Goal: Information Seeking & Learning: Check status

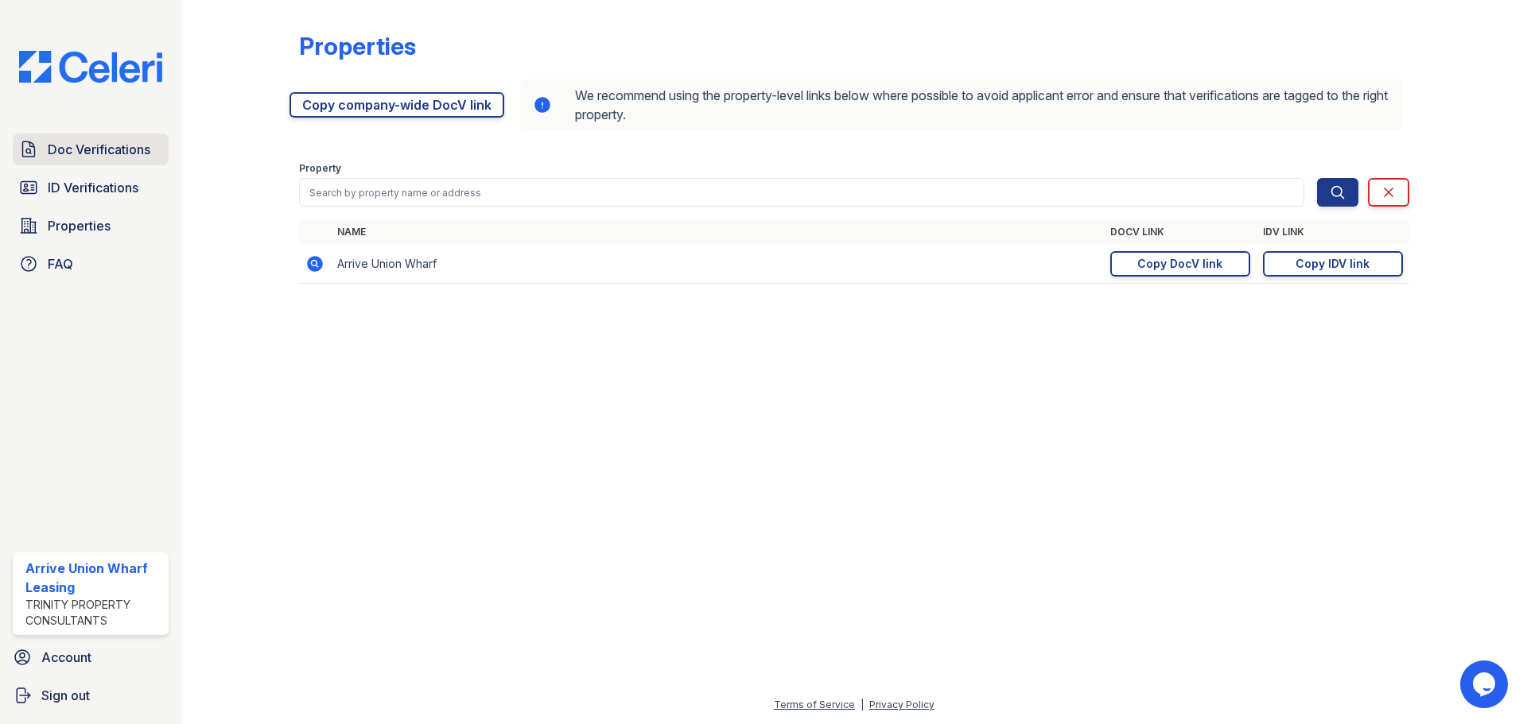
click at [111, 148] on span "Doc Verifications" at bounding box center [99, 149] width 103 height 19
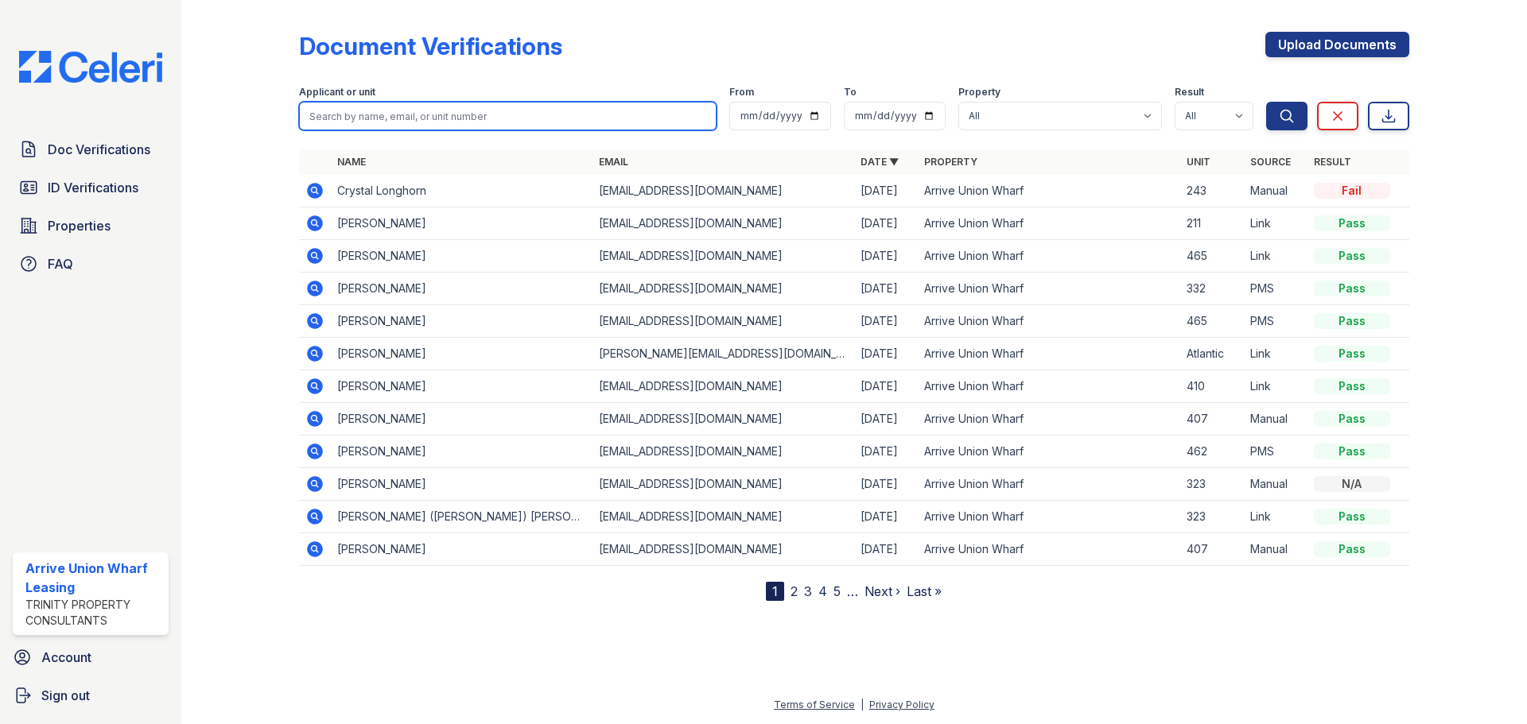
click at [350, 122] on input "search" at bounding box center [508, 116] width 418 height 29
type input "walcott"
click at [1266, 102] on button "Search" at bounding box center [1286, 116] width 41 height 29
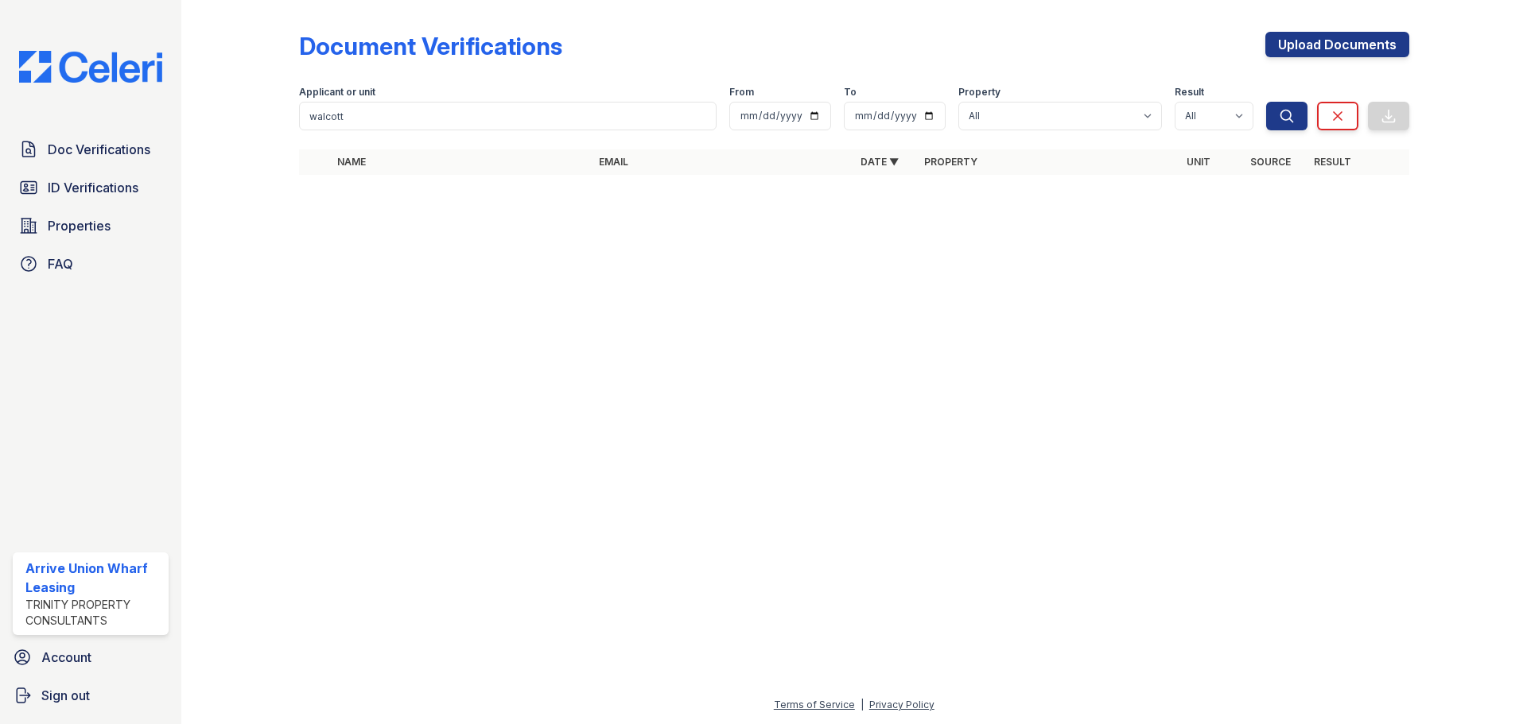
click at [400, 397] on div at bounding box center [854, 456] width 1295 height 480
click at [111, 135] on link "Doc Verifications" at bounding box center [91, 150] width 156 height 32
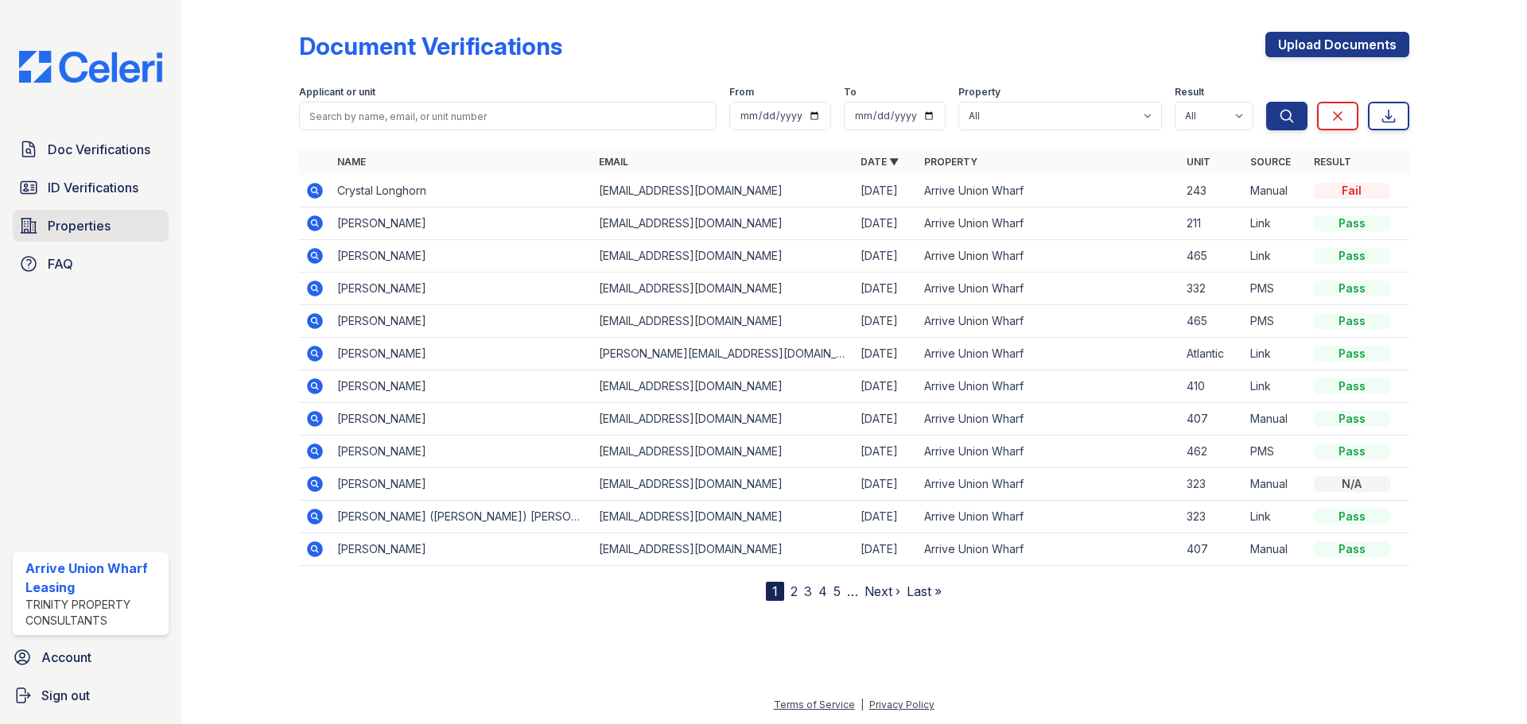
click at [58, 226] on span "Properties" at bounding box center [79, 225] width 63 height 19
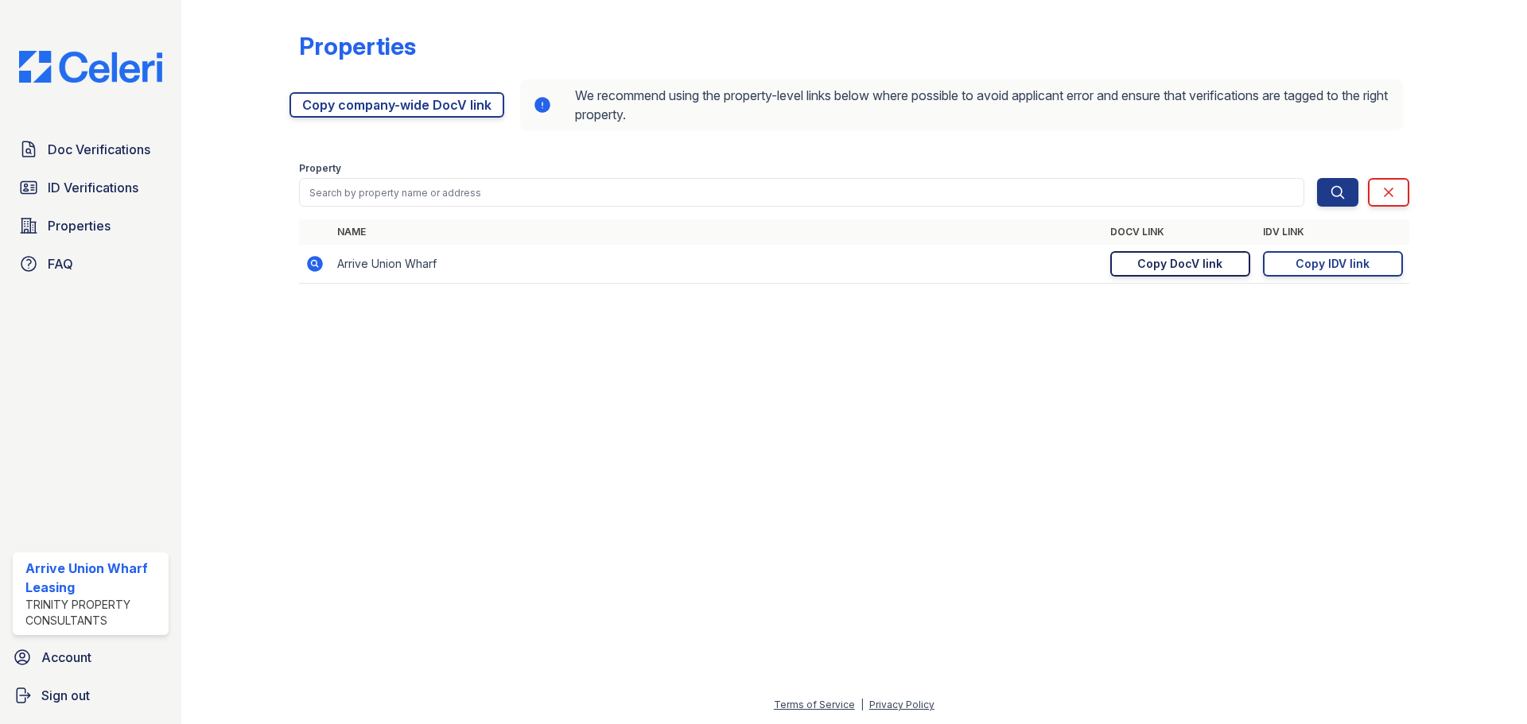
click at [1173, 266] on div "Copy DocV link" at bounding box center [1179, 264] width 85 height 16
click at [1358, 266] on div "Copy IDV link" at bounding box center [1333, 264] width 74 height 16
click at [86, 149] on span "Doc Verifications" at bounding box center [99, 149] width 103 height 19
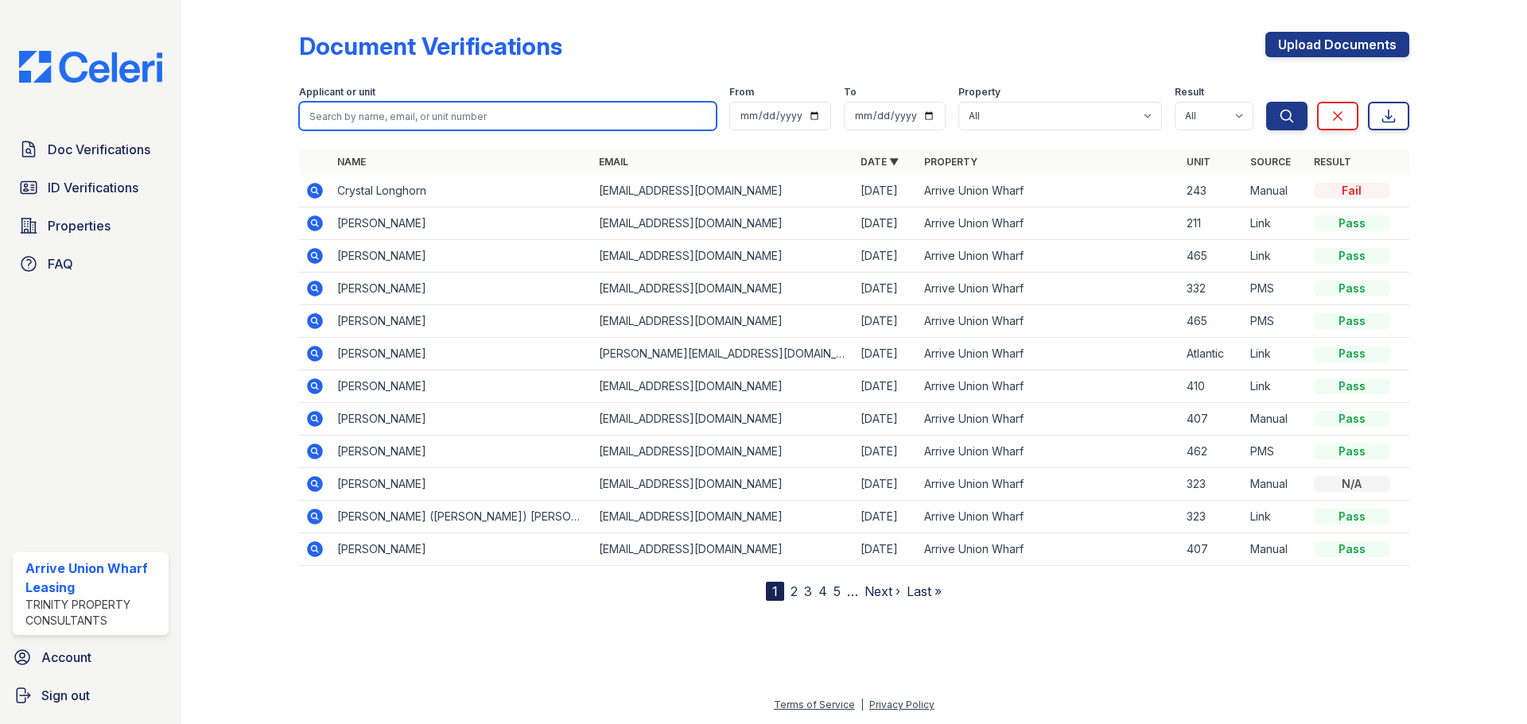
click at [372, 121] on input "search" at bounding box center [508, 116] width 418 height 29
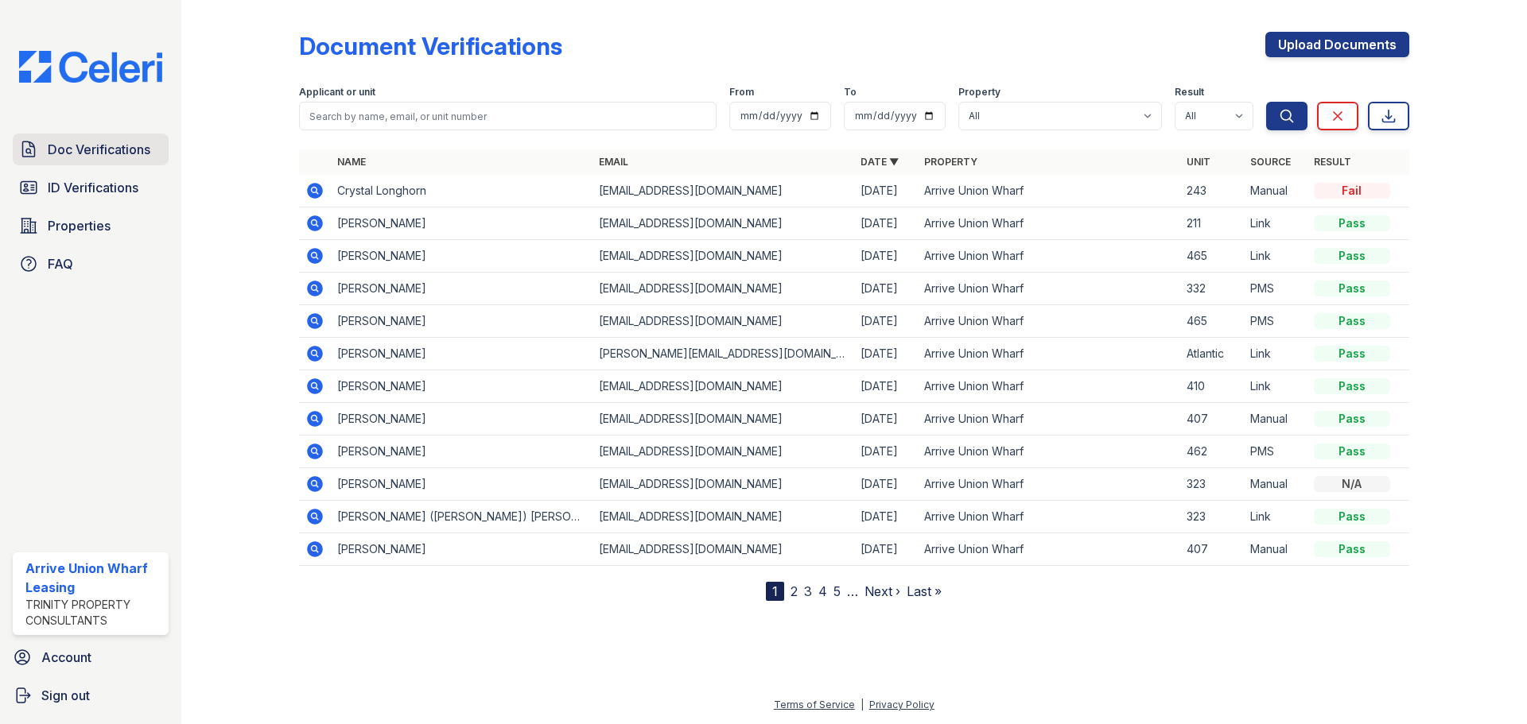
click at [120, 165] on link "Doc Verifications" at bounding box center [91, 150] width 156 height 32
click at [103, 147] on span "Doc Verifications" at bounding box center [99, 149] width 103 height 19
click at [134, 148] on span "Doc Verifications" at bounding box center [99, 149] width 103 height 19
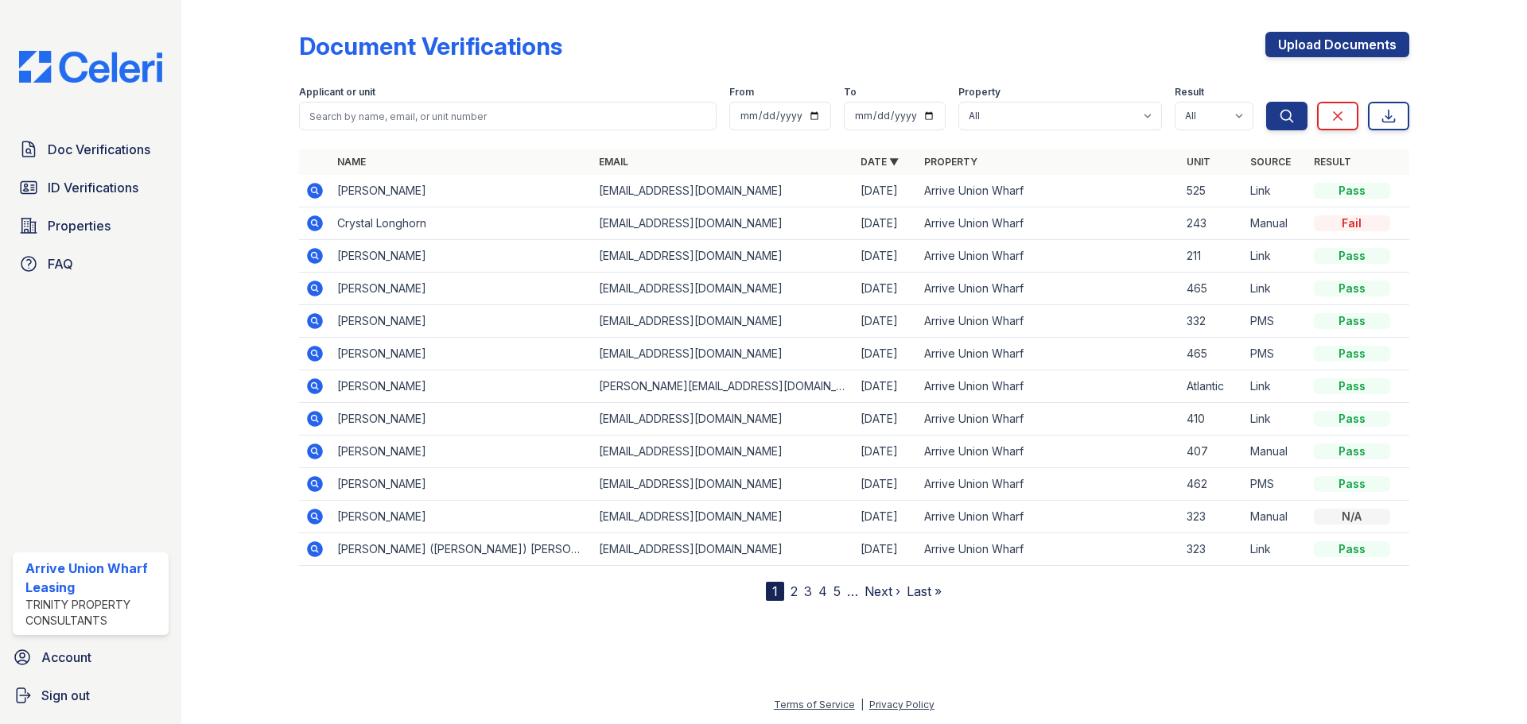
click at [323, 188] on icon at bounding box center [314, 190] width 19 height 19
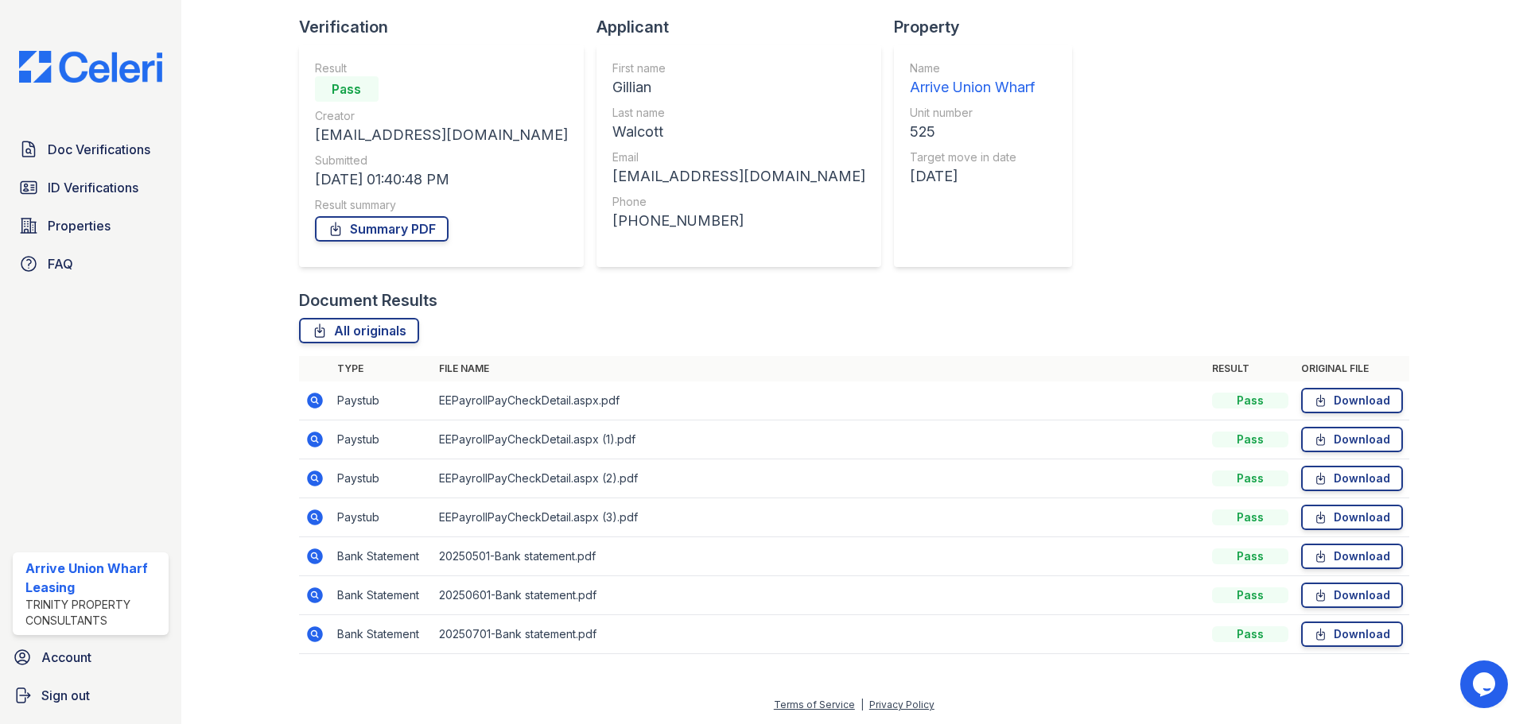
click at [313, 519] on icon at bounding box center [314, 517] width 4 height 4
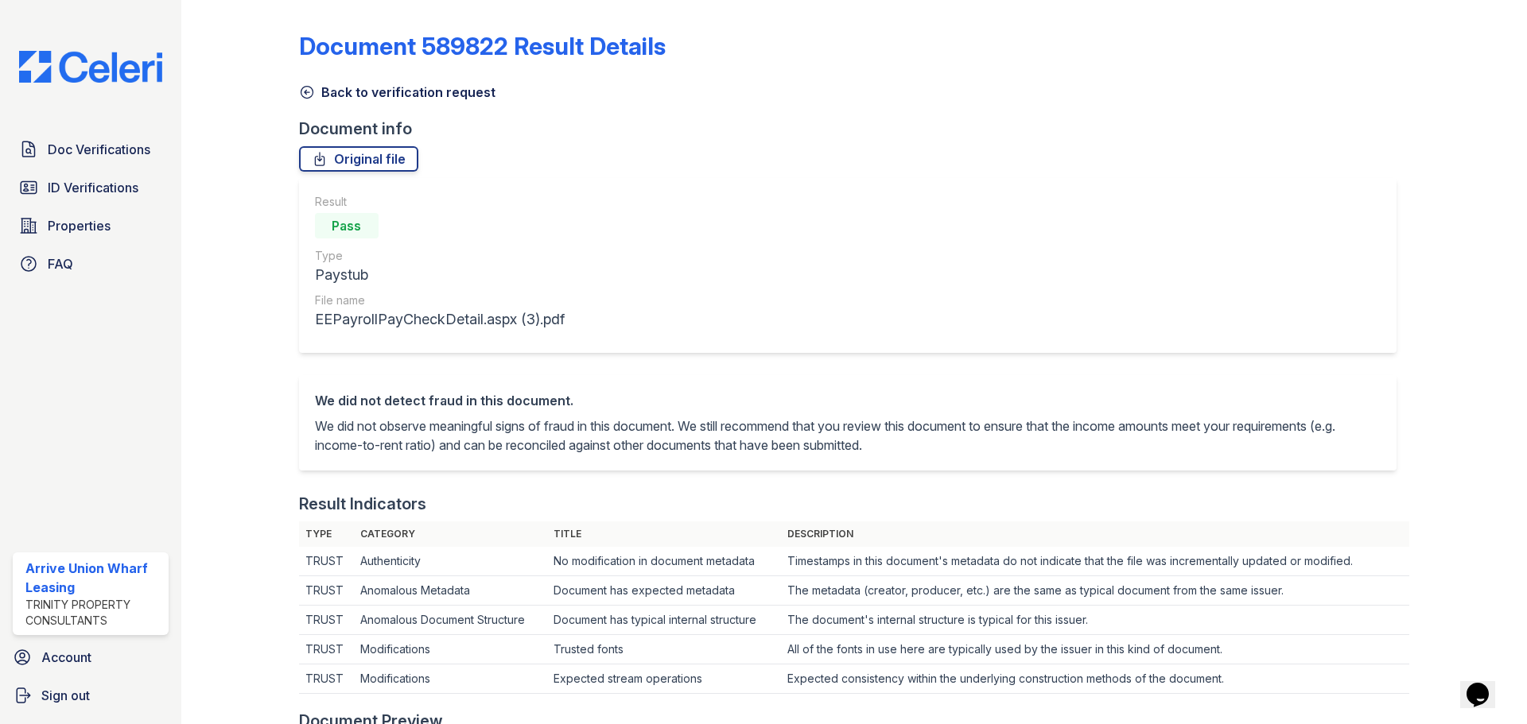
click at [307, 96] on icon at bounding box center [307, 92] width 16 height 16
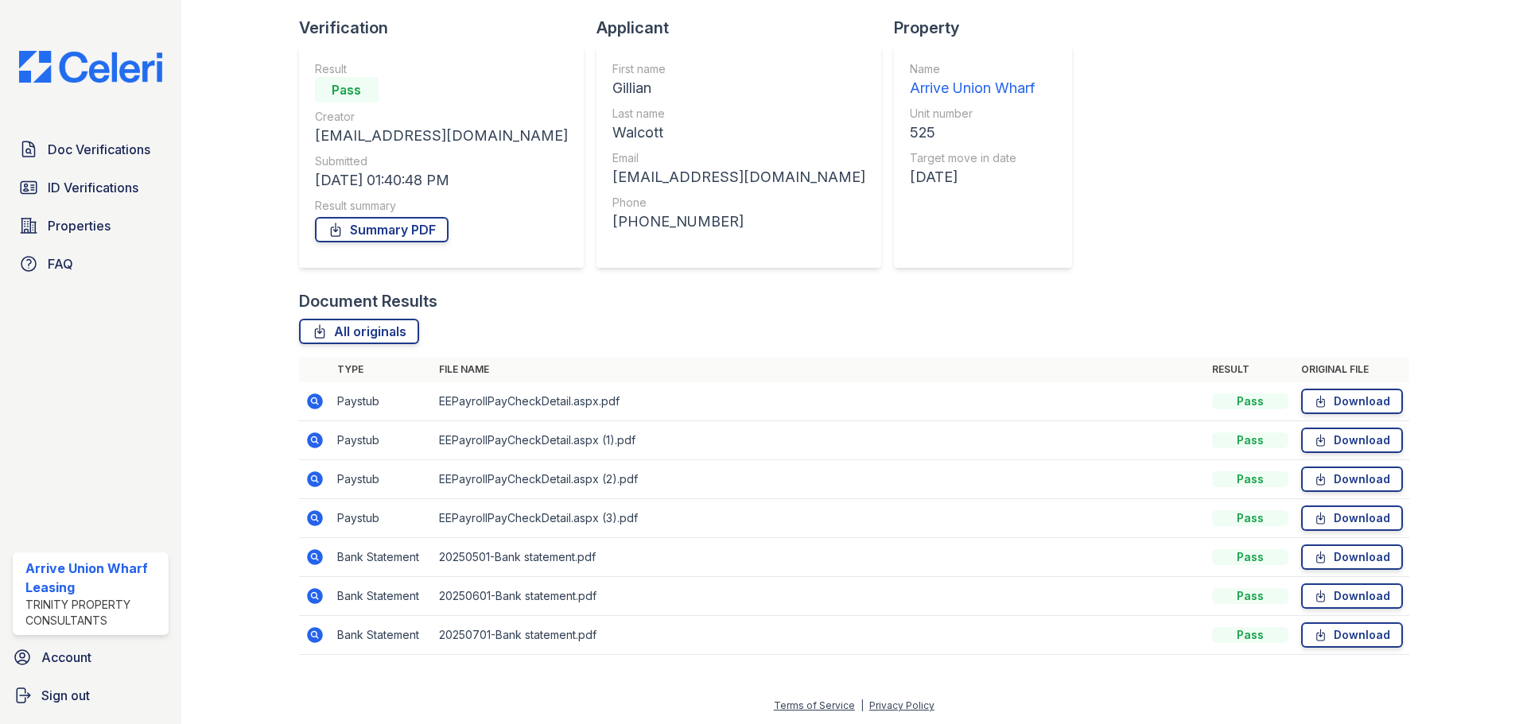
scroll to position [102, 0]
click at [315, 479] on icon at bounding box center [314, 478] width 4 height 4
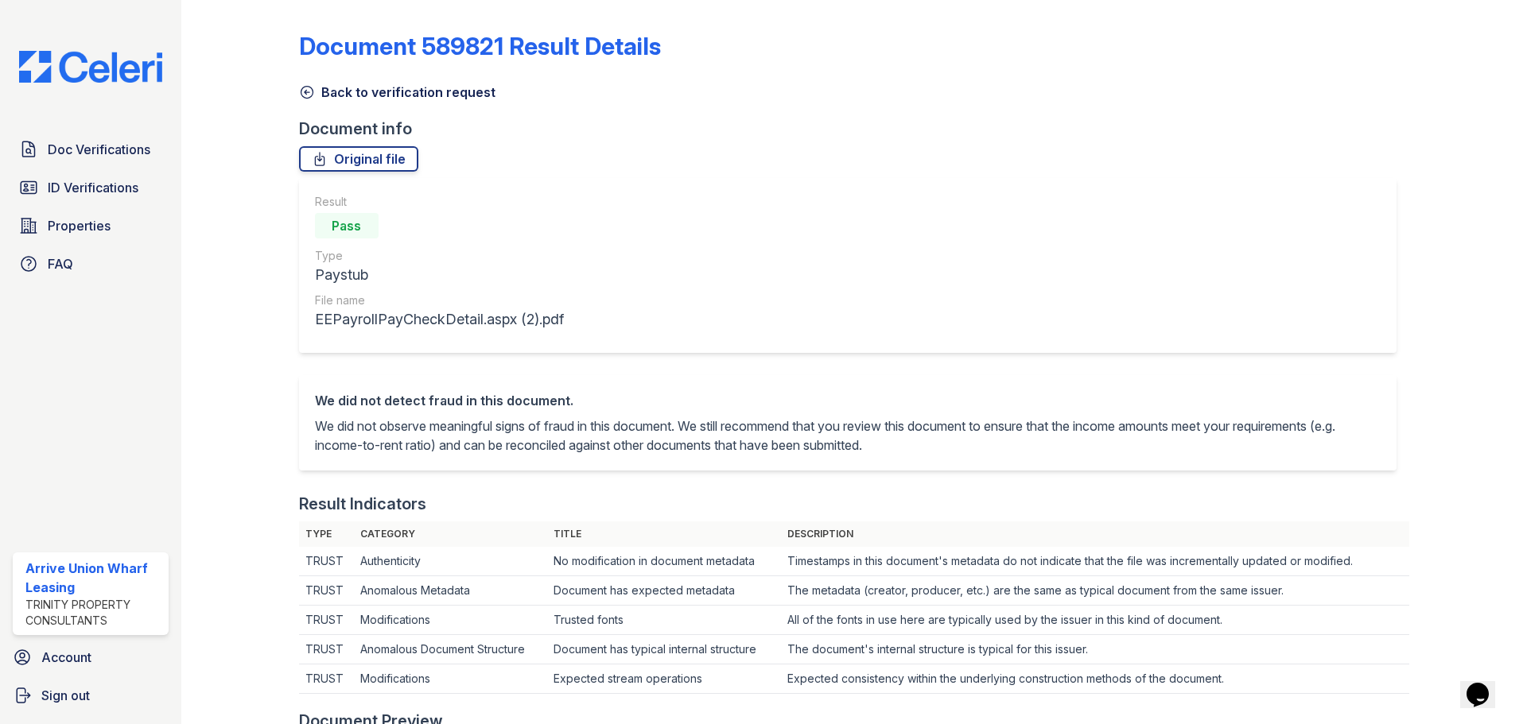
click at [305, 91] on icon at bounding box center [307, 93] width 12 height 12
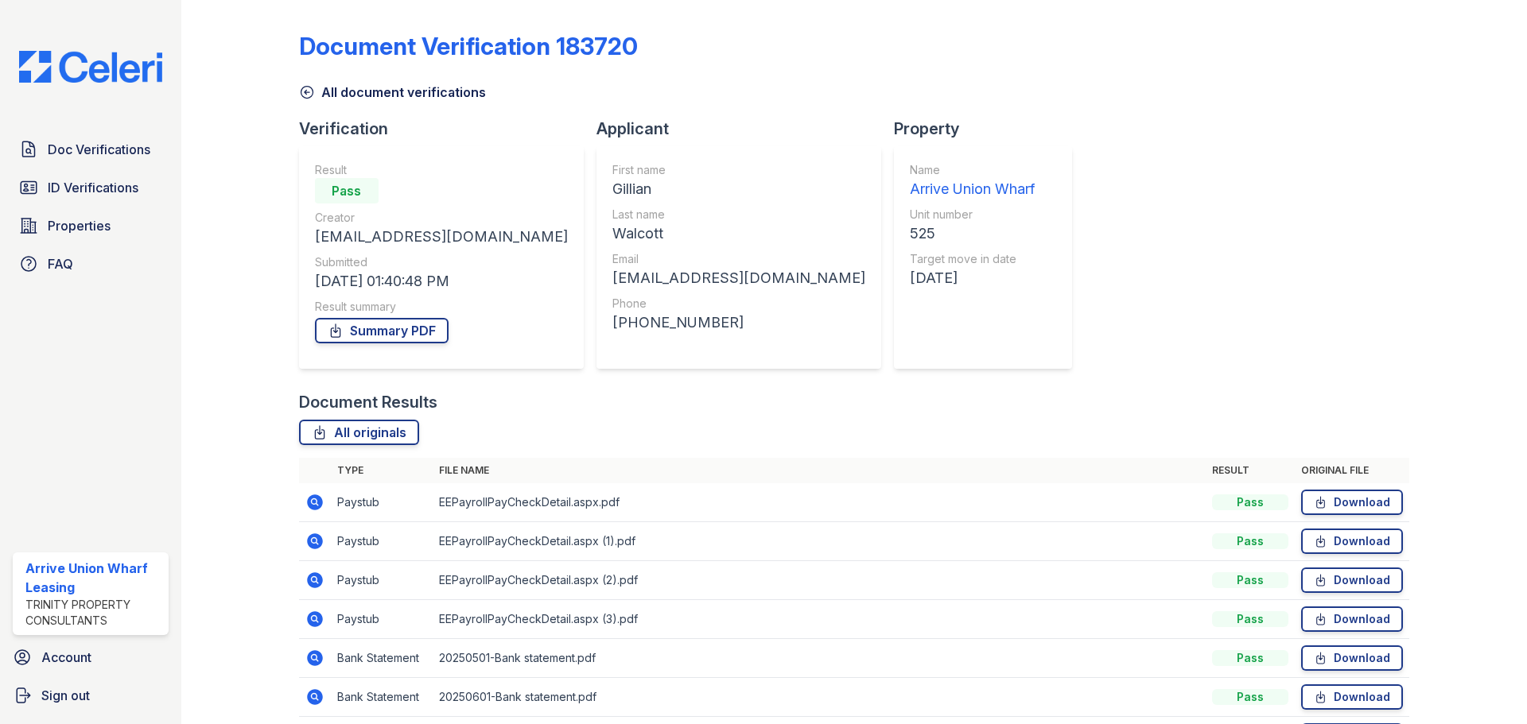
click at [312, 539] on icon at bounding box center [314, 540] width 4 height 4
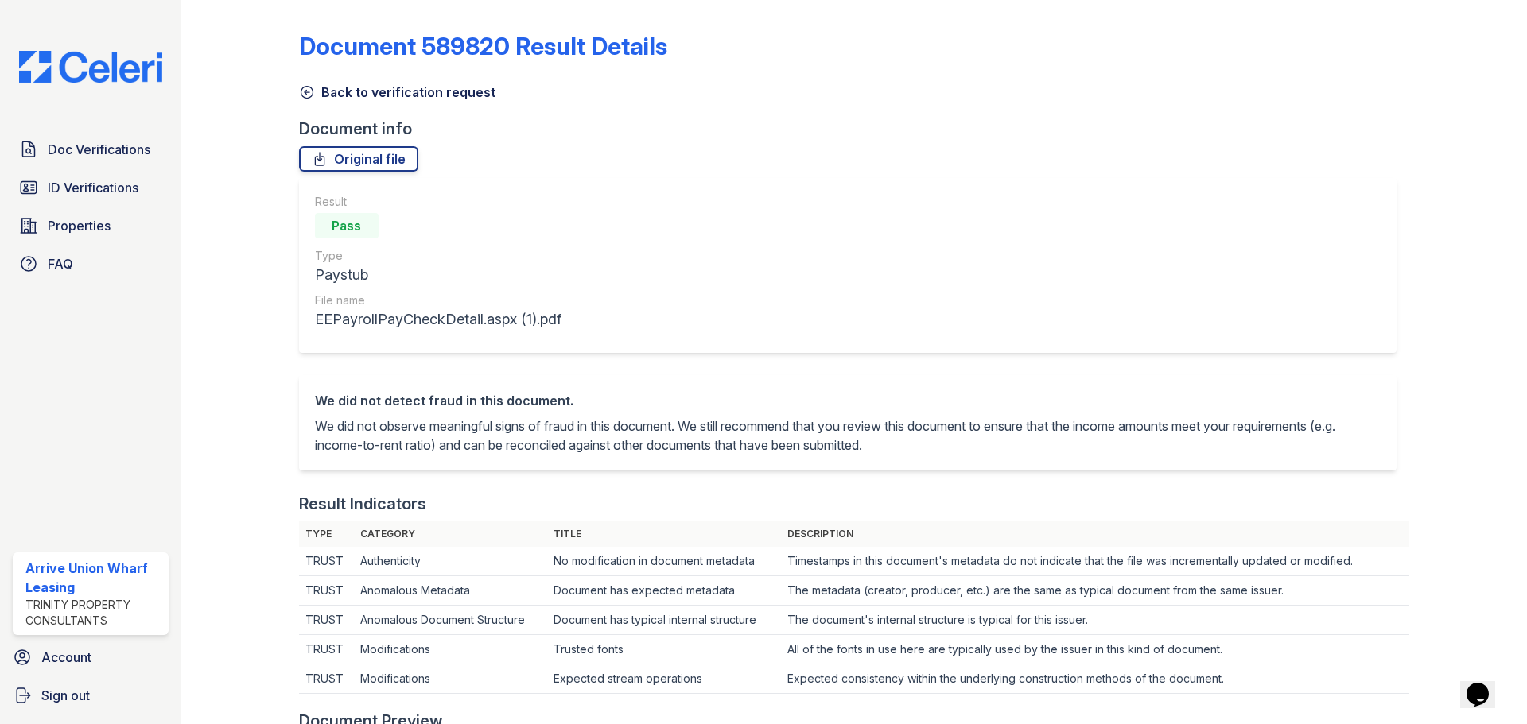
click at [308, 91] on icon at bounding box center [307, 92] width 16 height 16
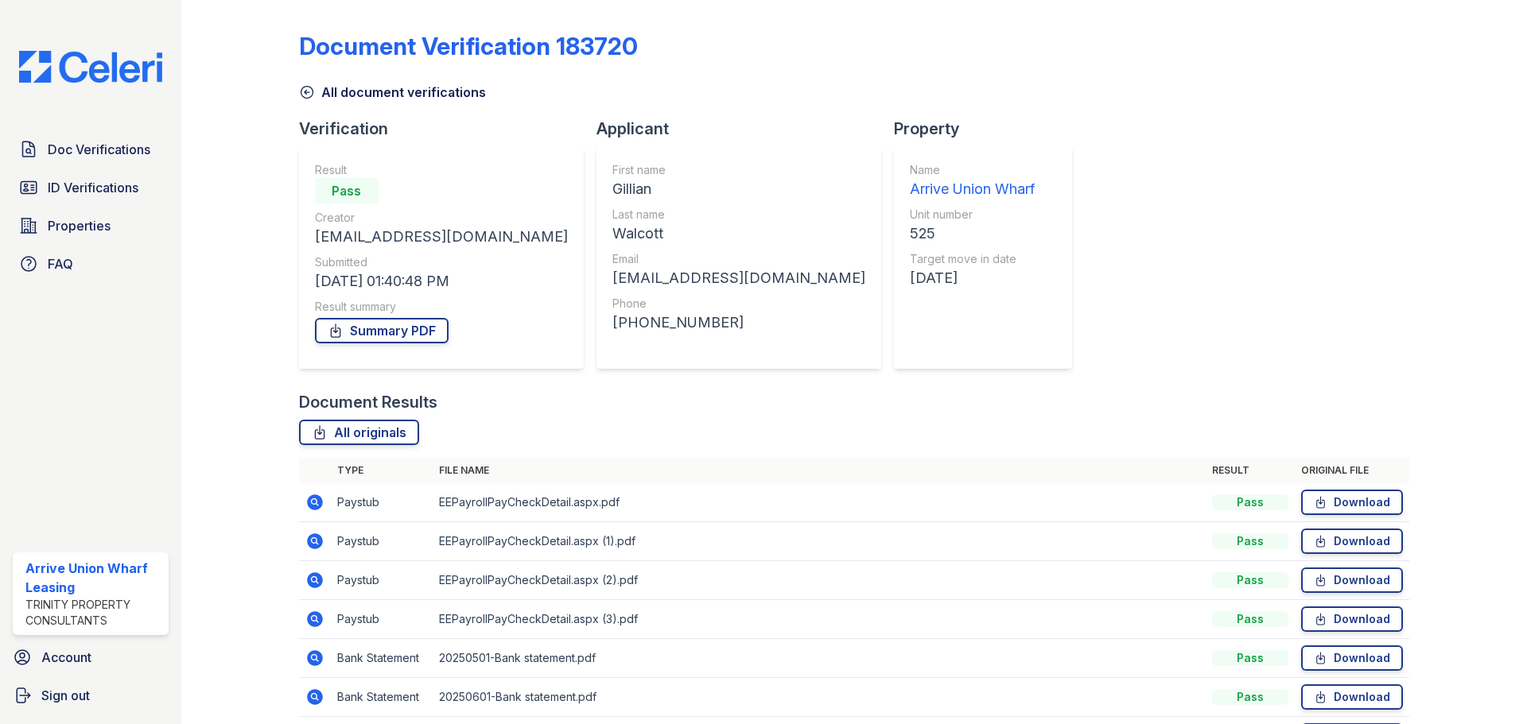
click at [312, 508] on icon at bounding box center [315, 503] width 16 height 16
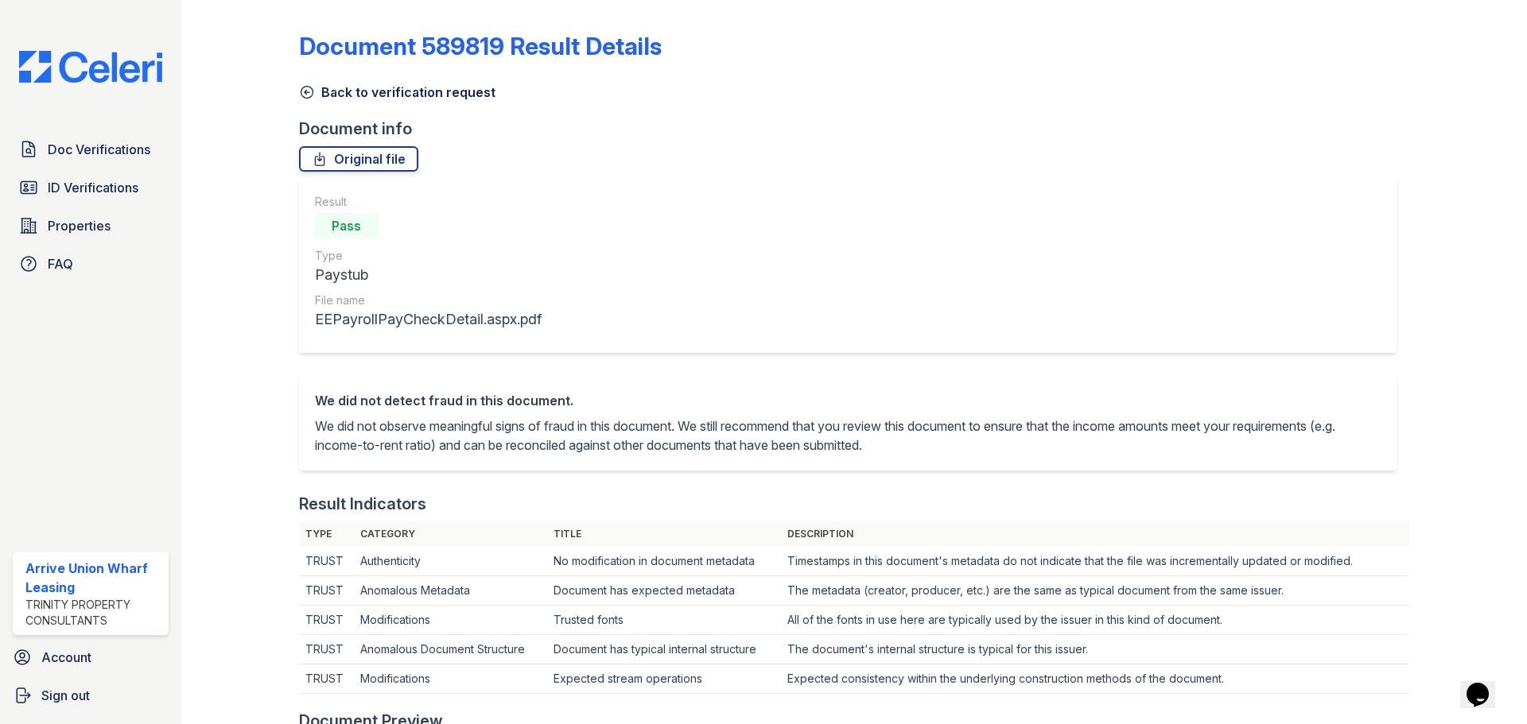
click at [306, 94] on icon at bounding box center [307, 92] width 16 height 16
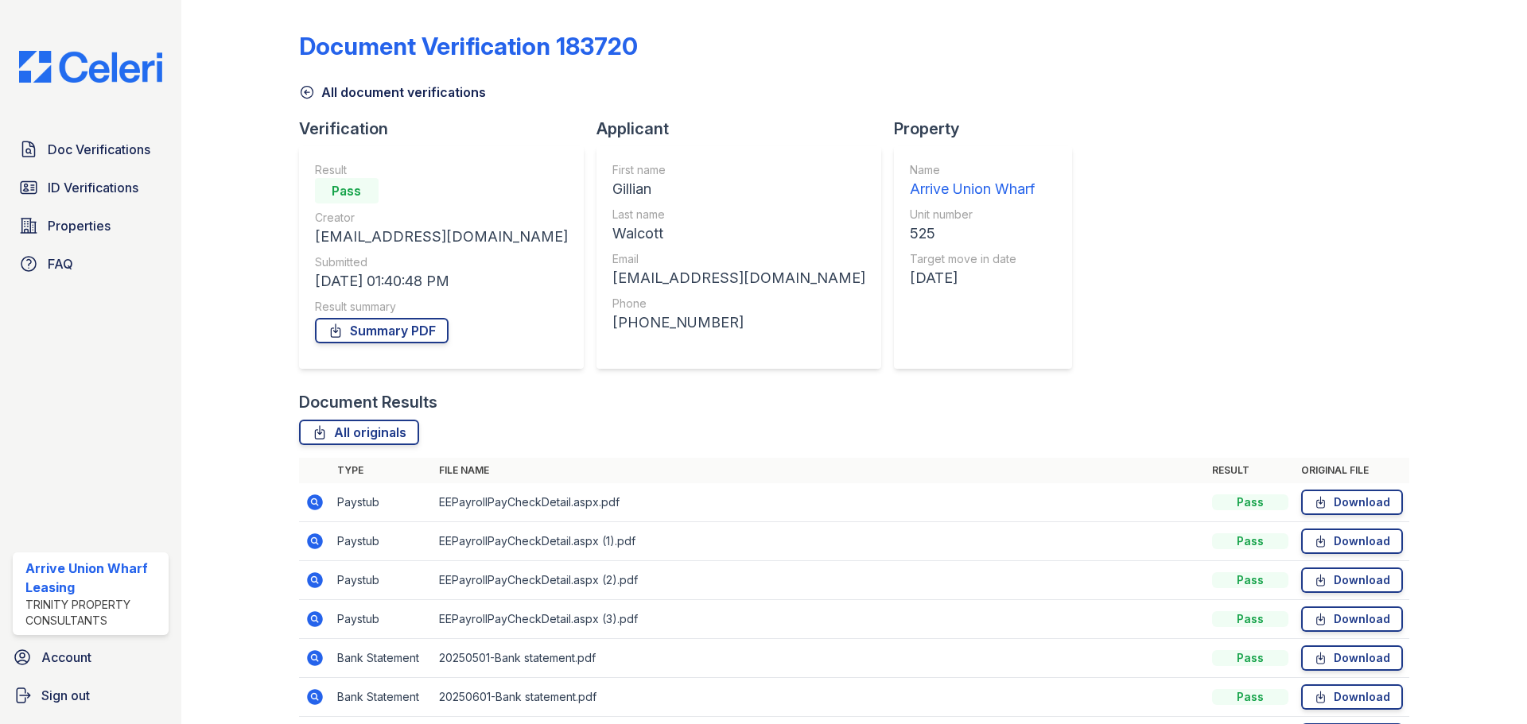
click at [307, 498] on icon at bounding box center [314, 502] width 19 height 19
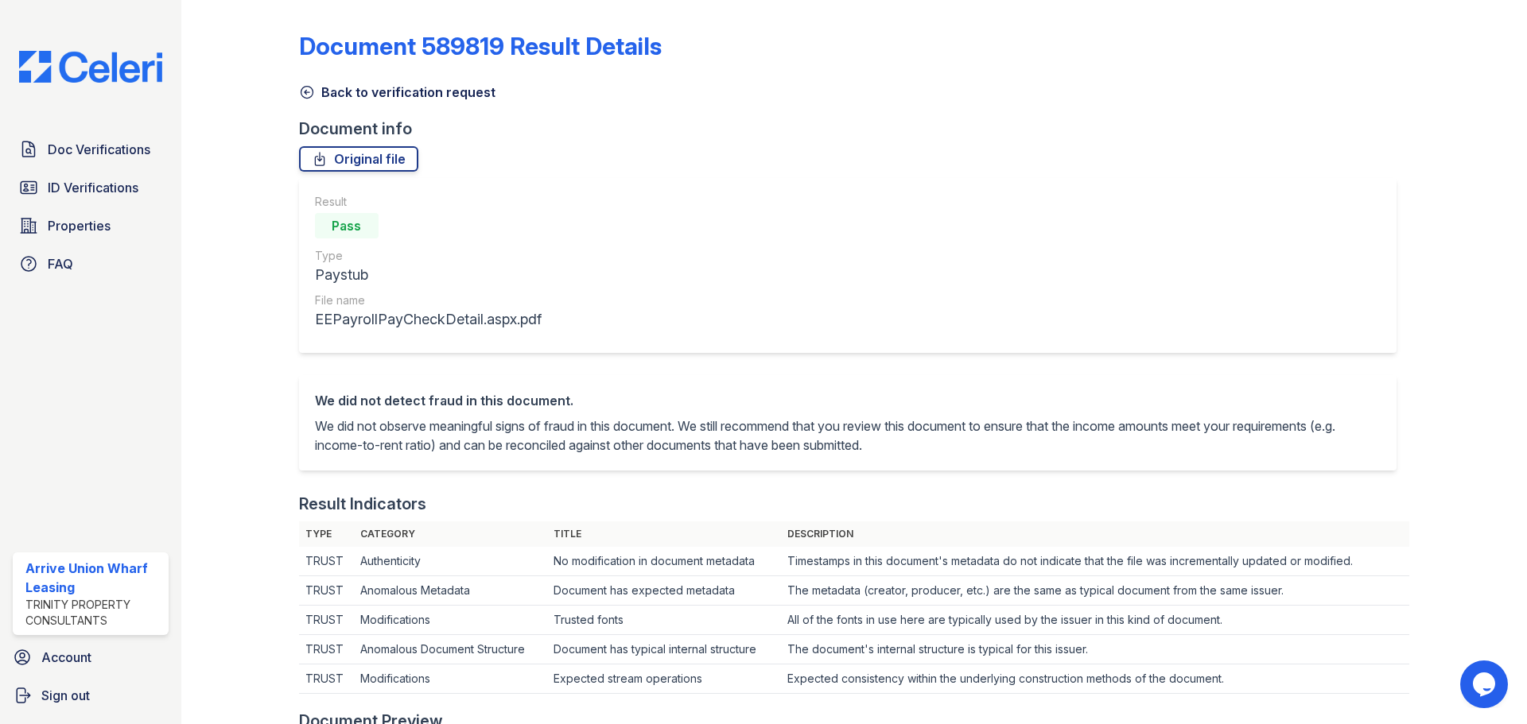
click at [308, 93] on icon at bounding box center [307, 92] width 16 height 16
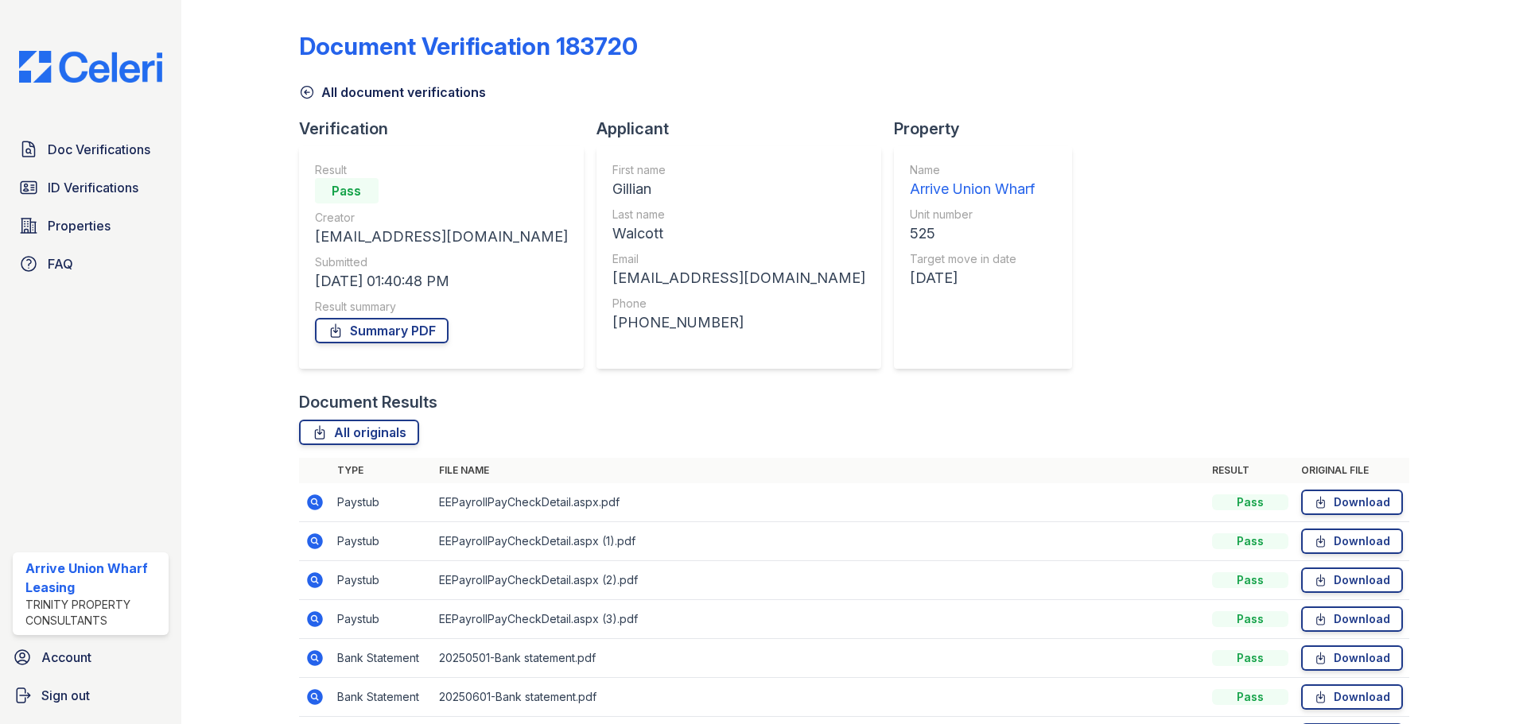
click at [317, 545] on icon at bounding box center [314, 541] width 19 height 19
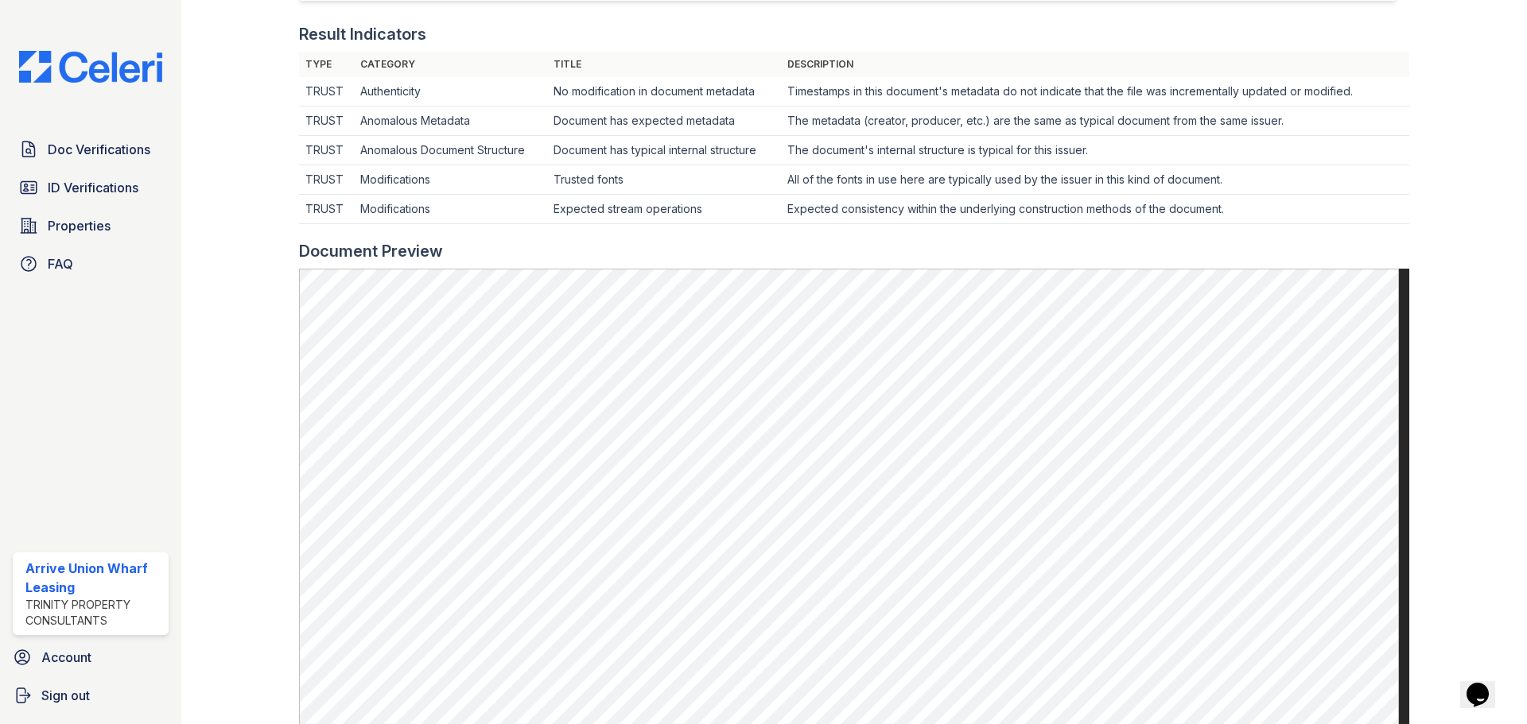
scroll to position [477, 0]
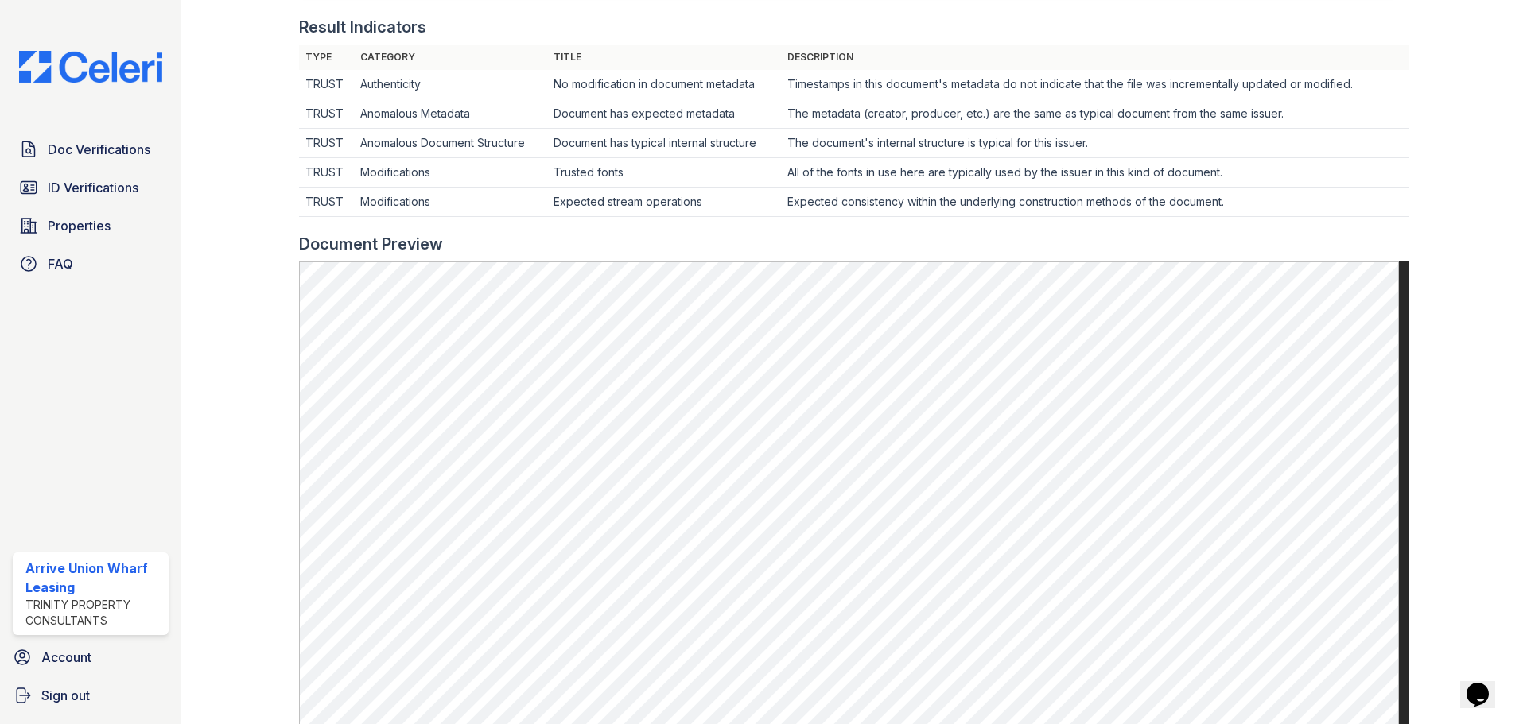
click at [814, 39] on div "Result Indicators Type Category Title Description TRUST Authenticity No modific…" at bounding box center [854, 124] width 1110 height 217
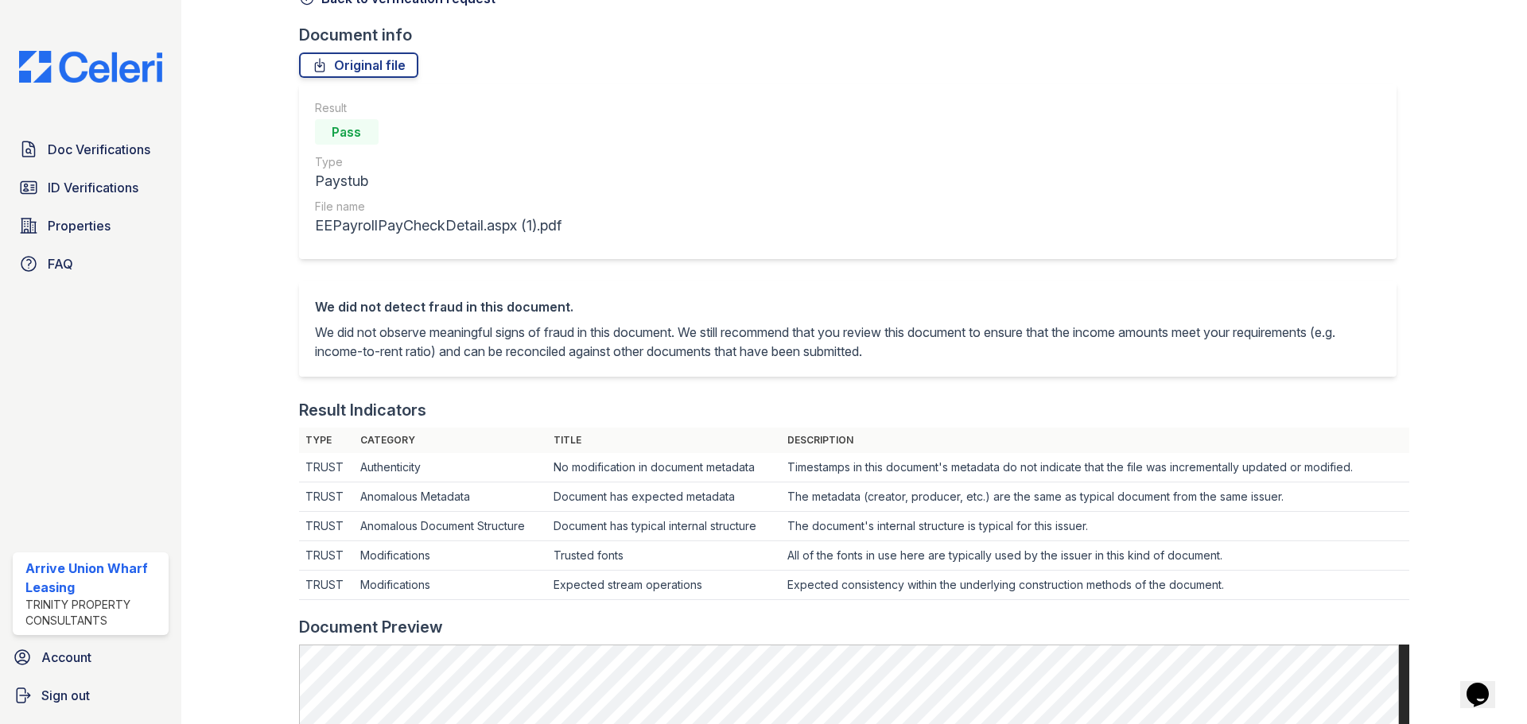
scroll to position [80, 0]
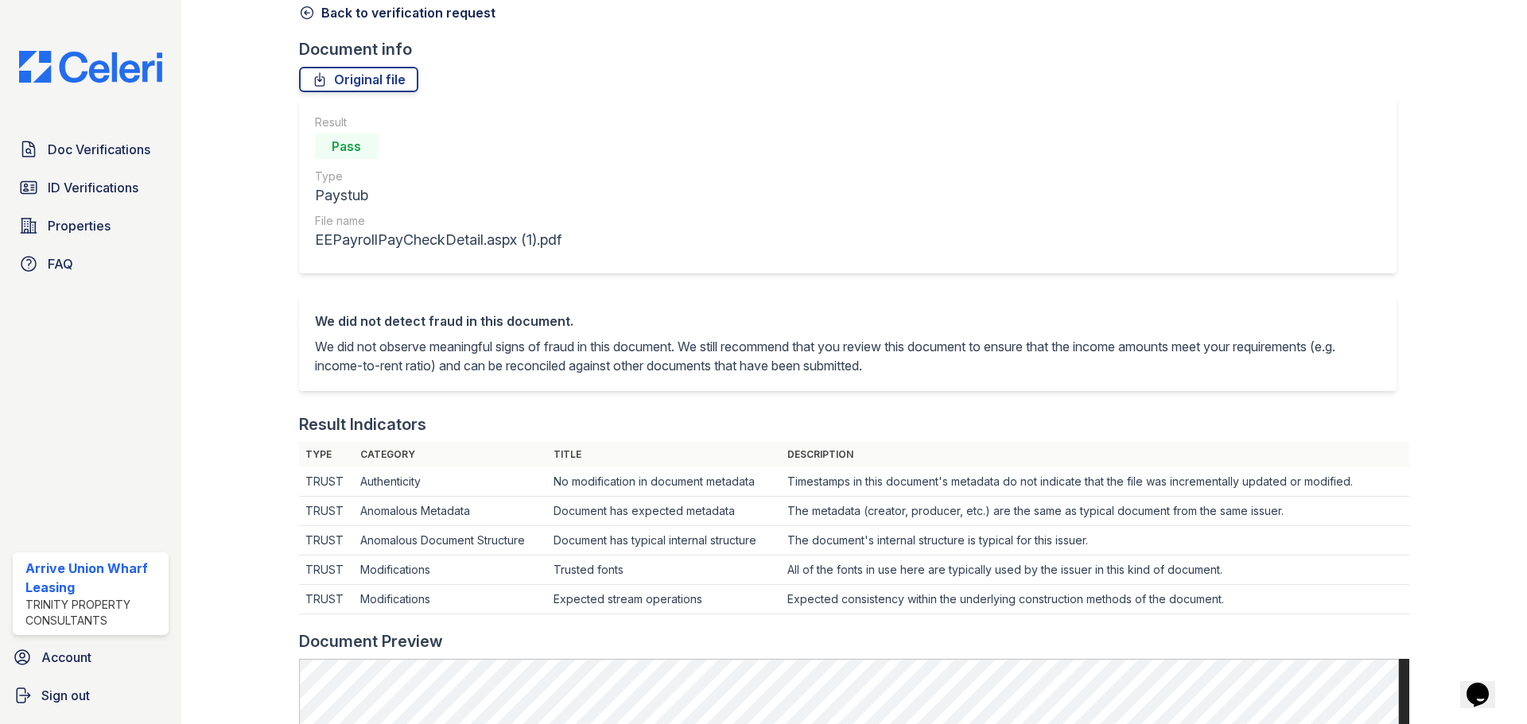
click at [304, 6] on icon at bounding box center [307, 13] width 16 height 16
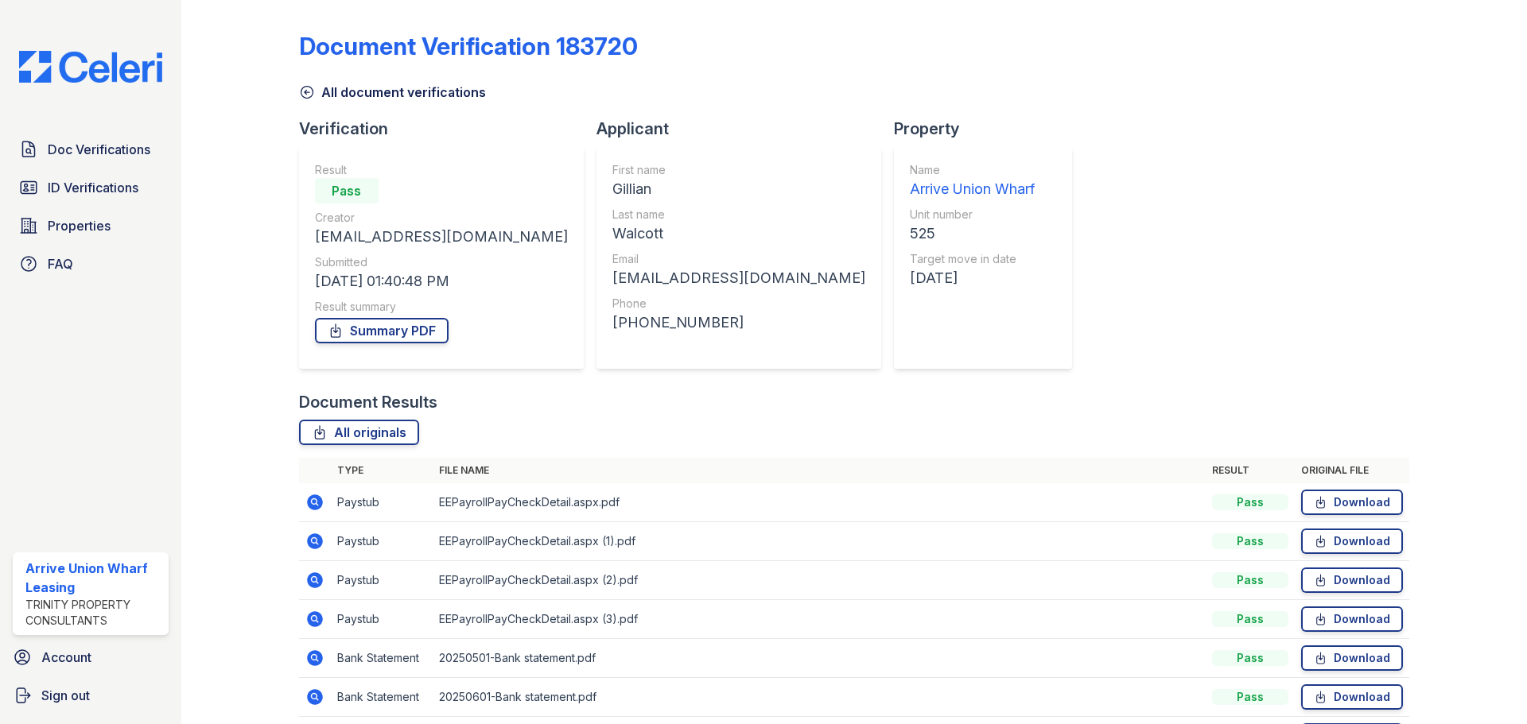
click at [313, 583] on icon at bounding box center [315, 581] width 16 height 16
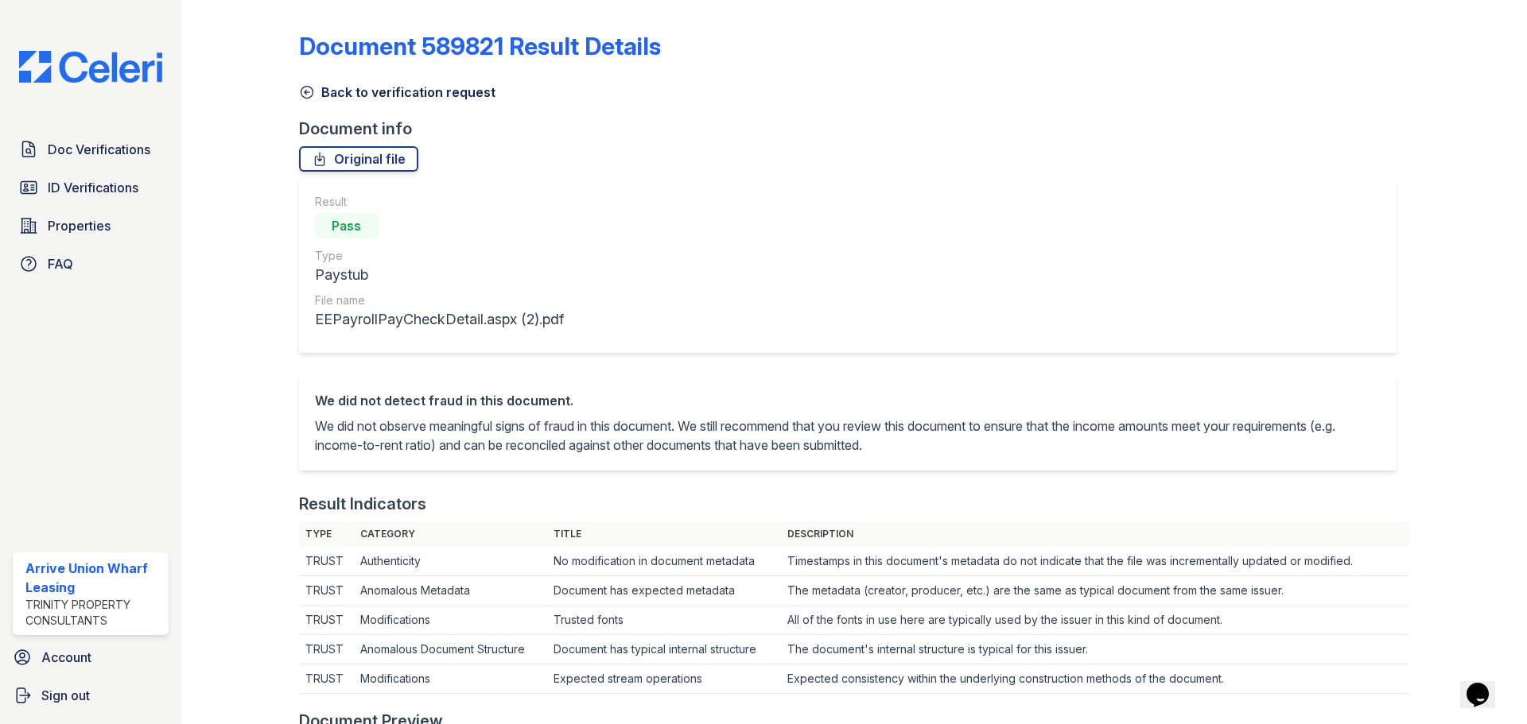
click at [317, 89] on link "Back to verification request" at bounding box center [397, 92] width 196 height 19
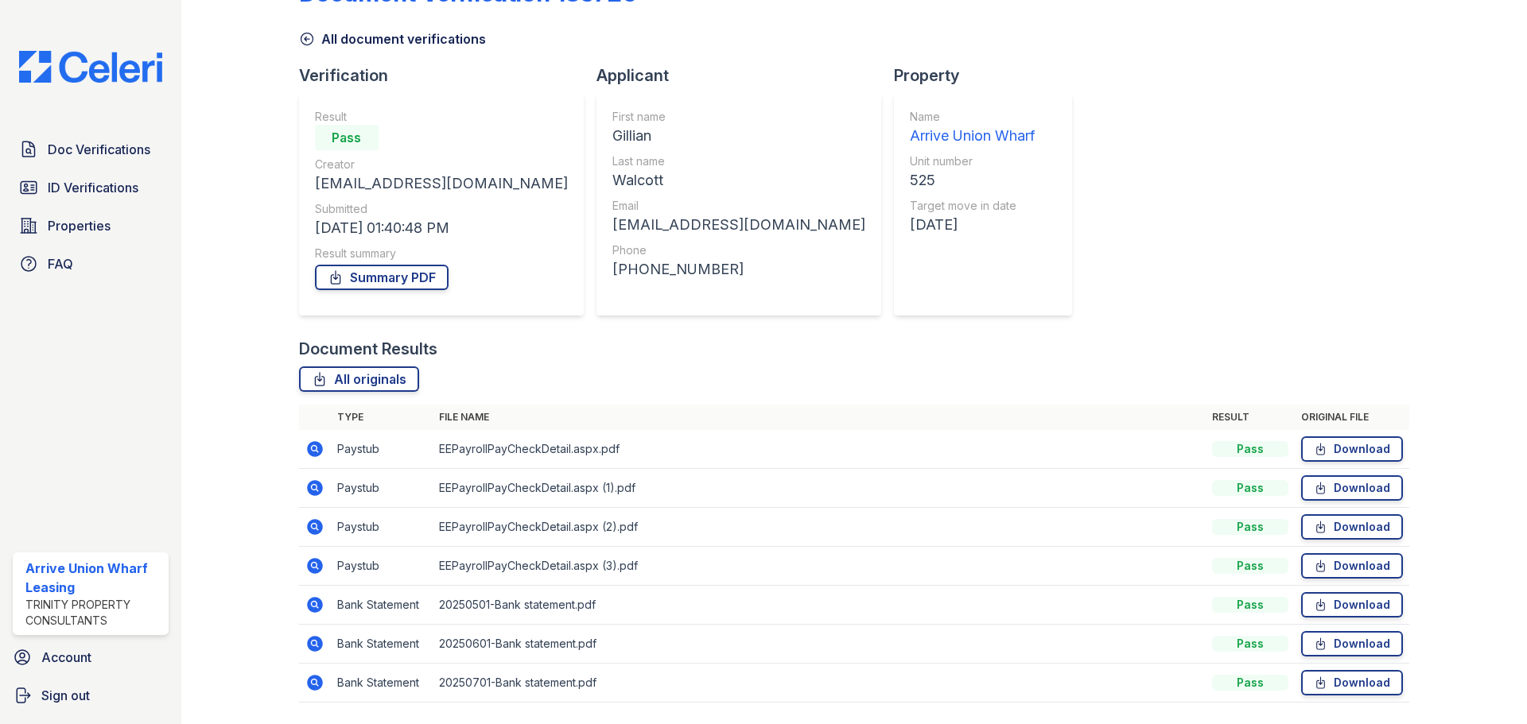
scroll to position [102, 0]
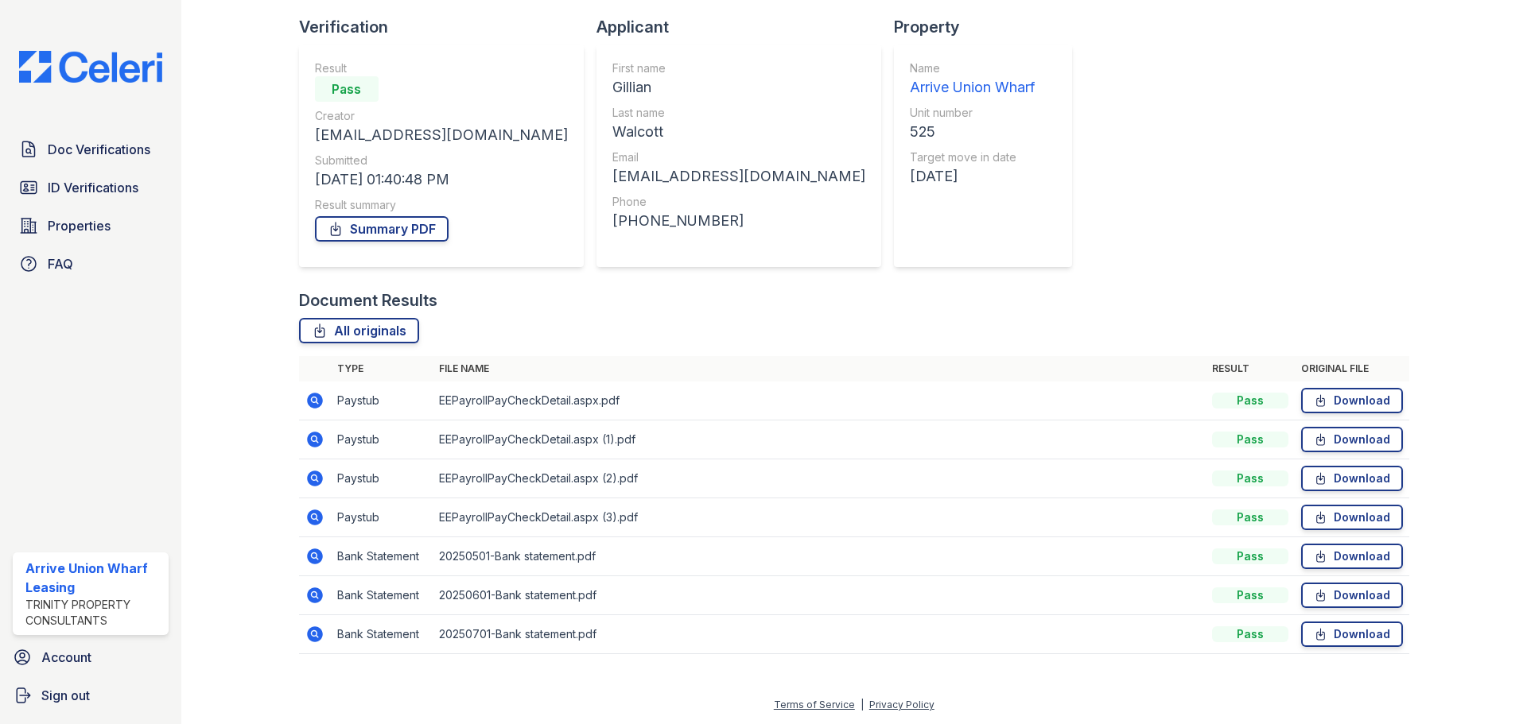
click at [317, 561] on icon at bounding box center [315, 557] width 16 height 16
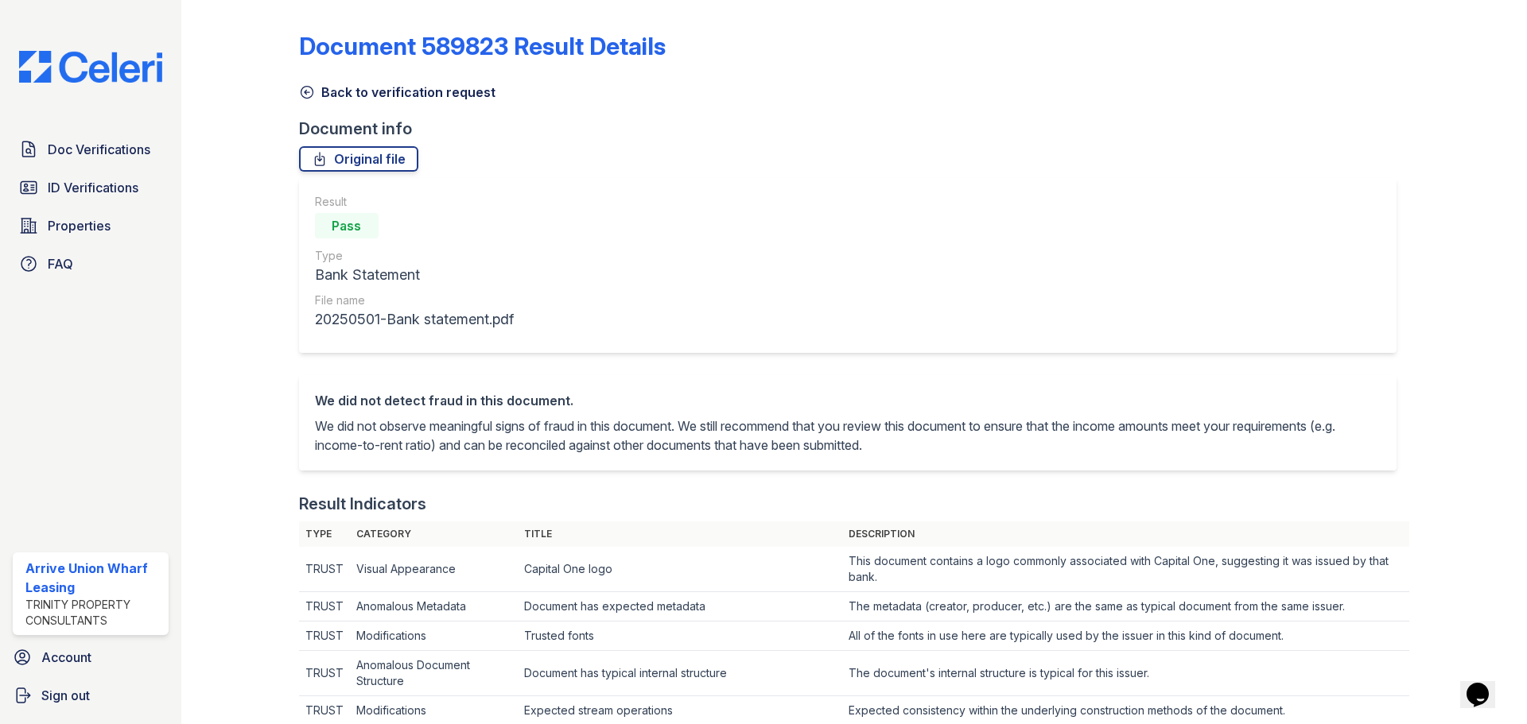
click at [301, 94] on icon at bounding box center [307, 93] width 12 height 12
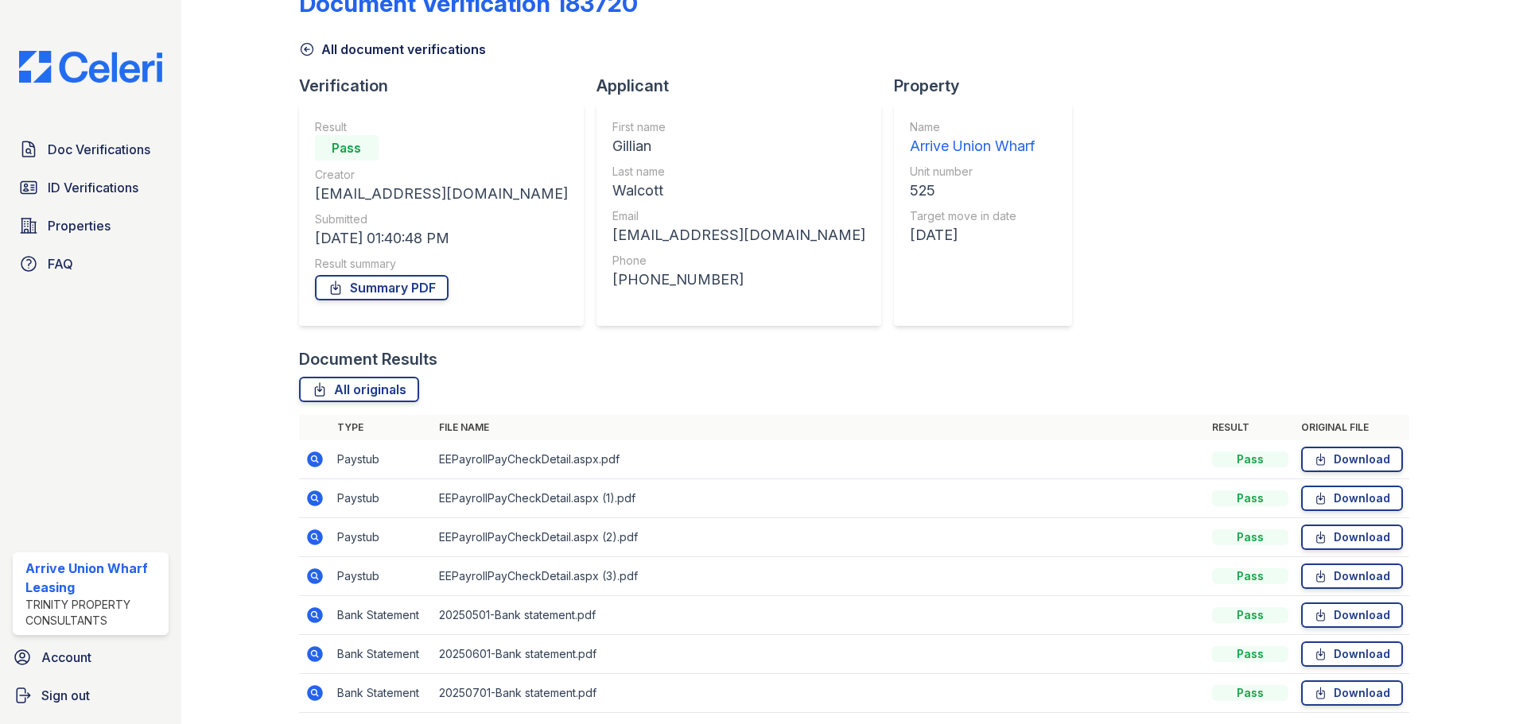
scroll to position [102, 0]
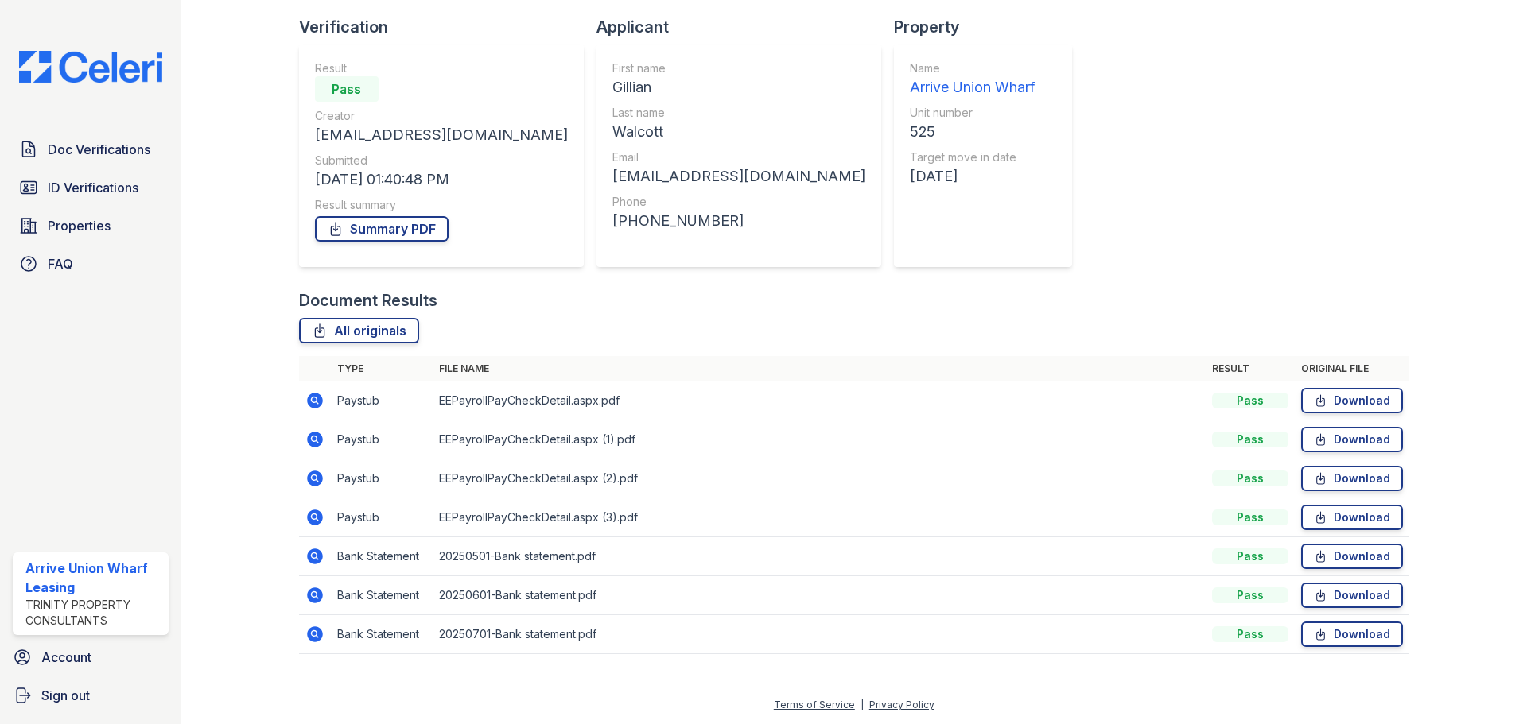
click at [317, 635] on icon at bounding box center [315, 635] width 16 height 16
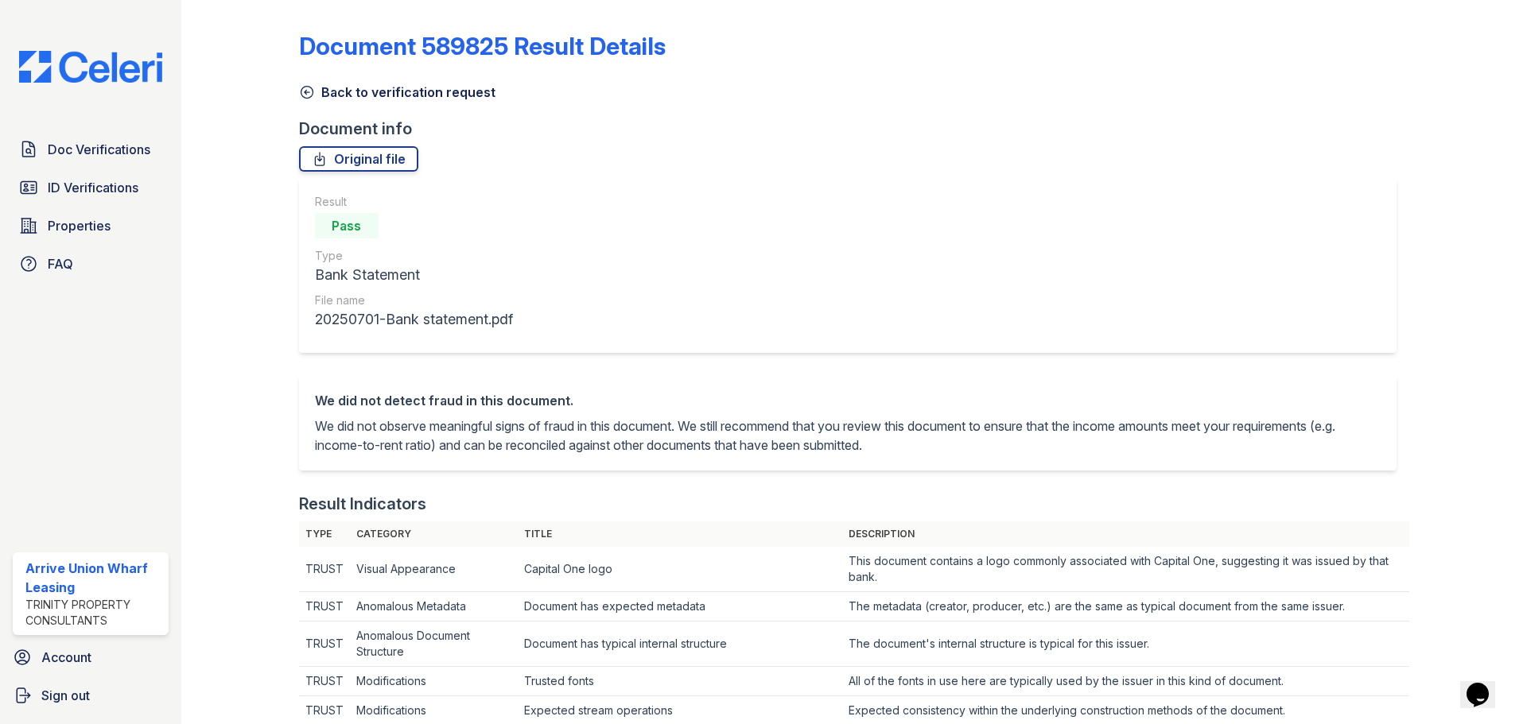
click at [304, 93] on icon at bounding box center [307, 93] width 12 height 12
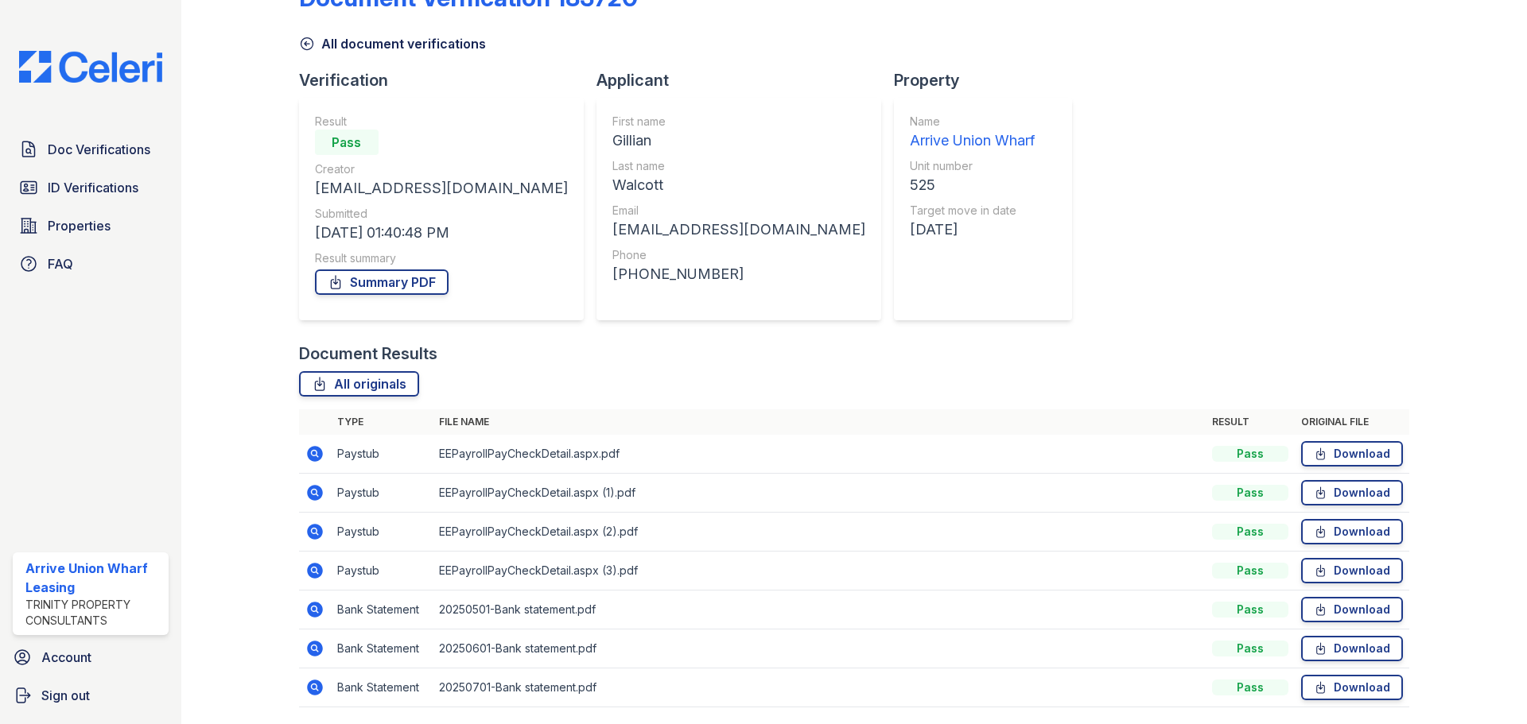
scroll to position [102, 0]
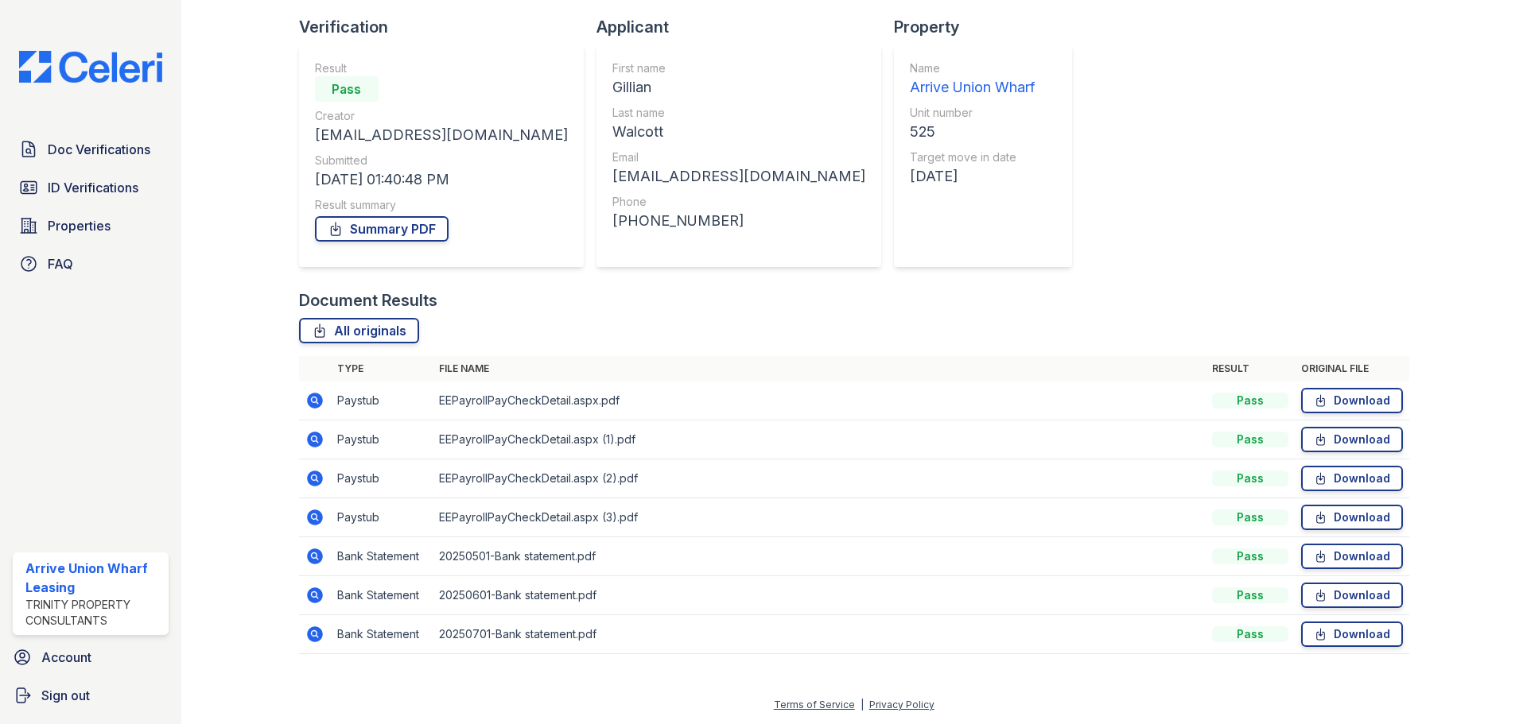
click at [309, 520] on icon at bounding box center [315, 518] width 16 height 16
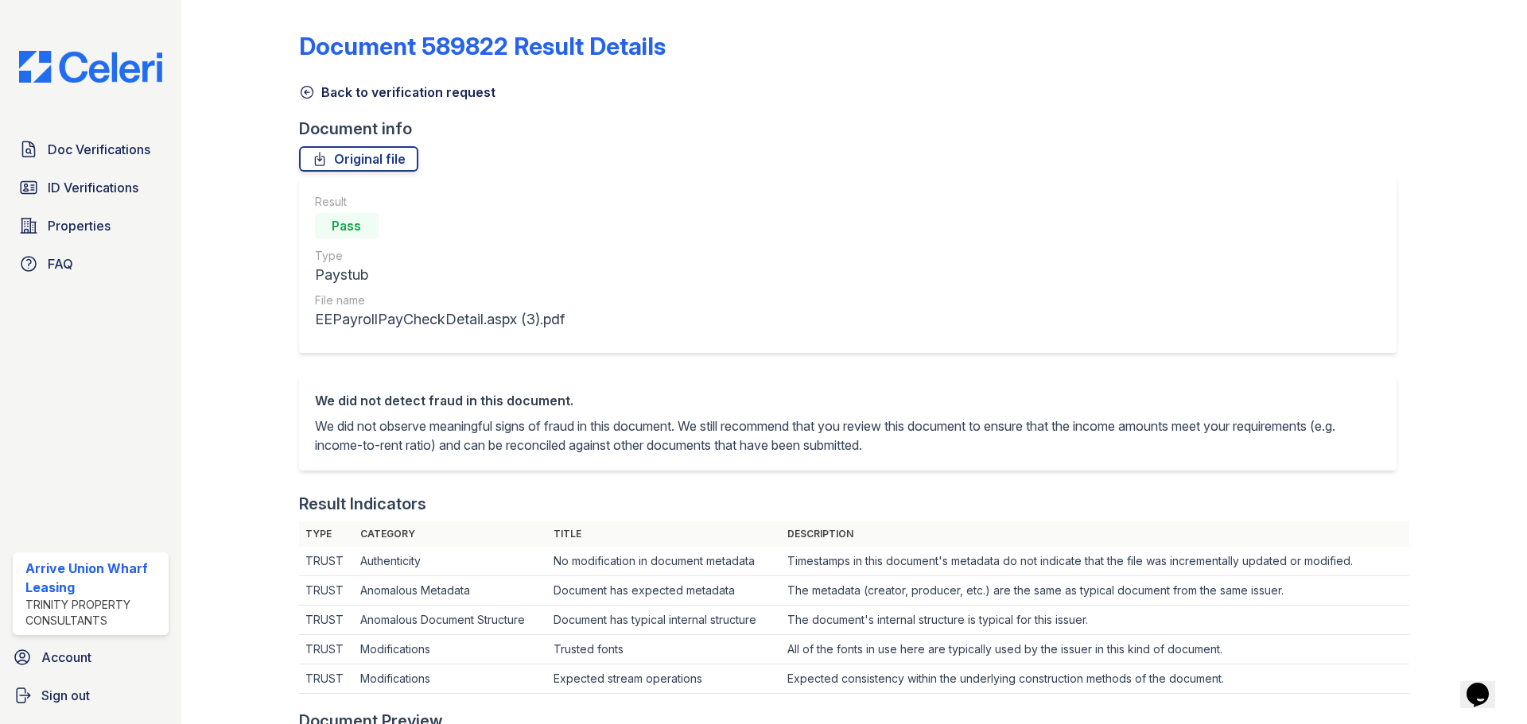
click at [301, 92] on icon at bounding box center [307, 92] width 16 height 16
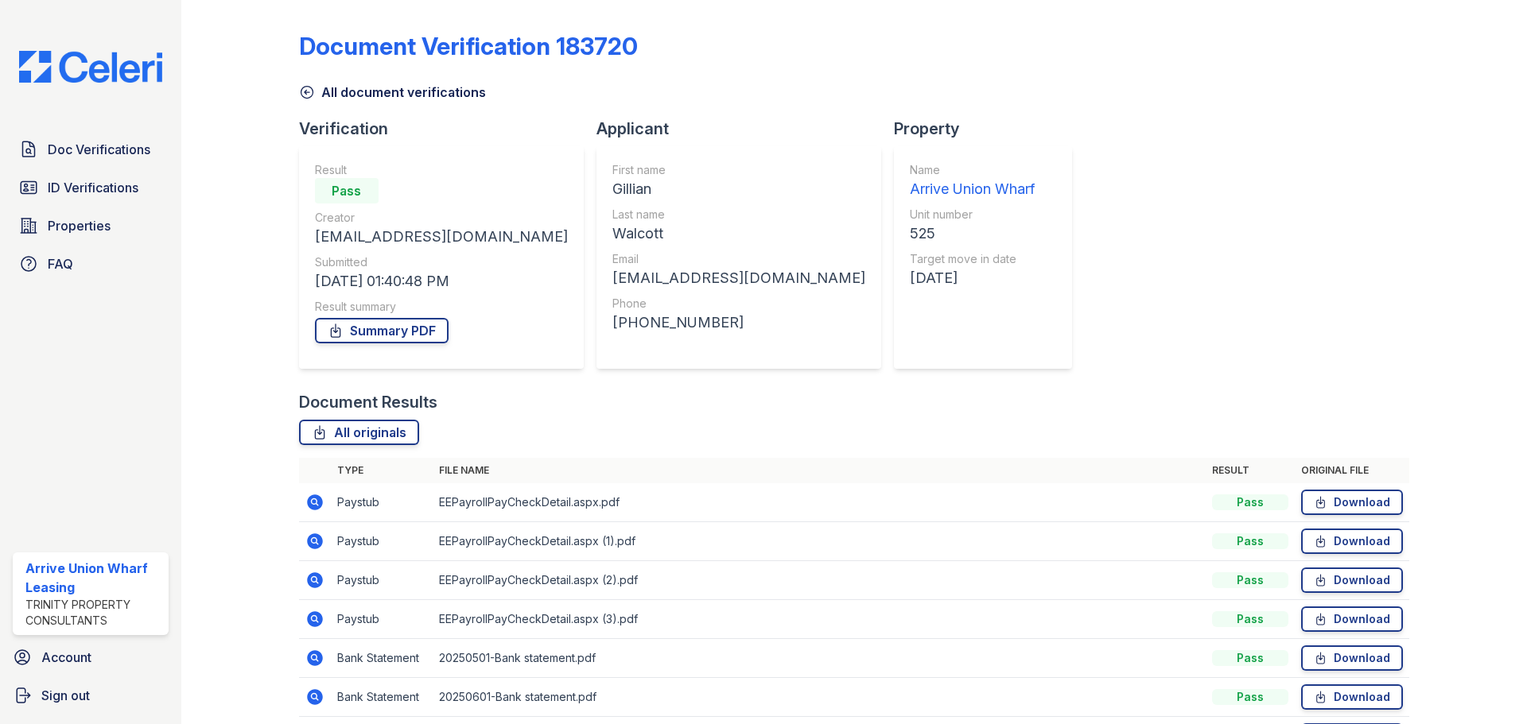
click at [319, 504] on icon at bounding box center [315, 503] width 16 height 16
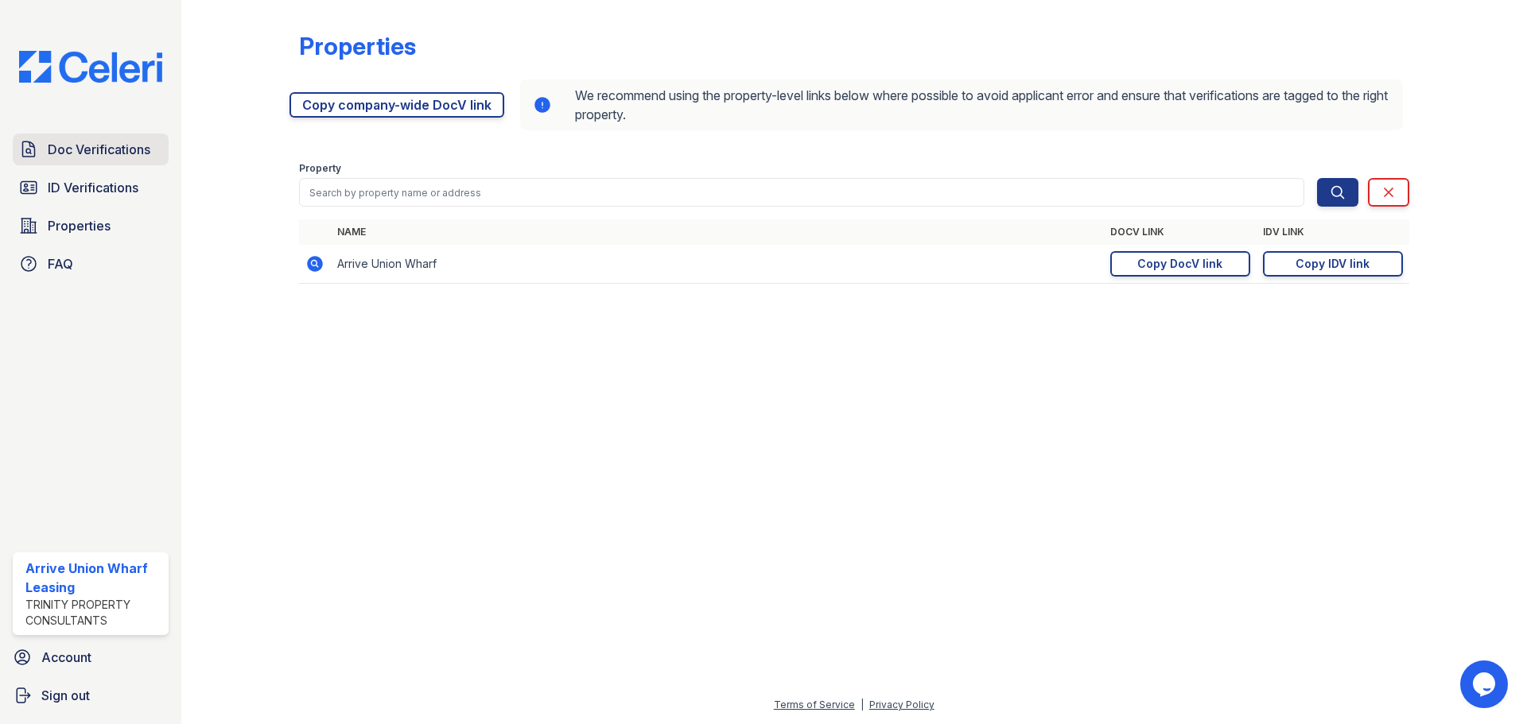
click at [80, 157] on span "Doc Verifications" at bounding box center [99, 149] width 103 height 19
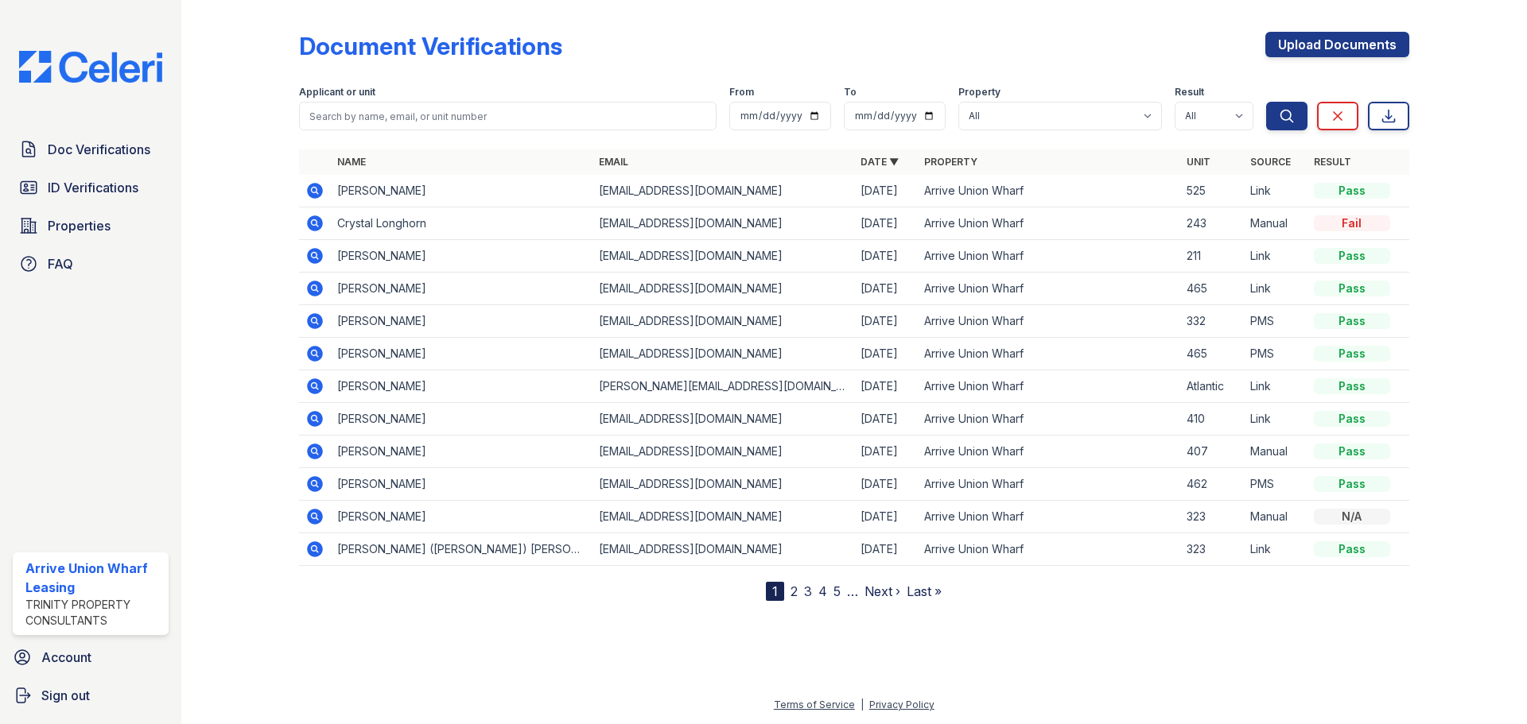
click at [314, 192] on icon at bounding box center [314, 190] width 19 height 19
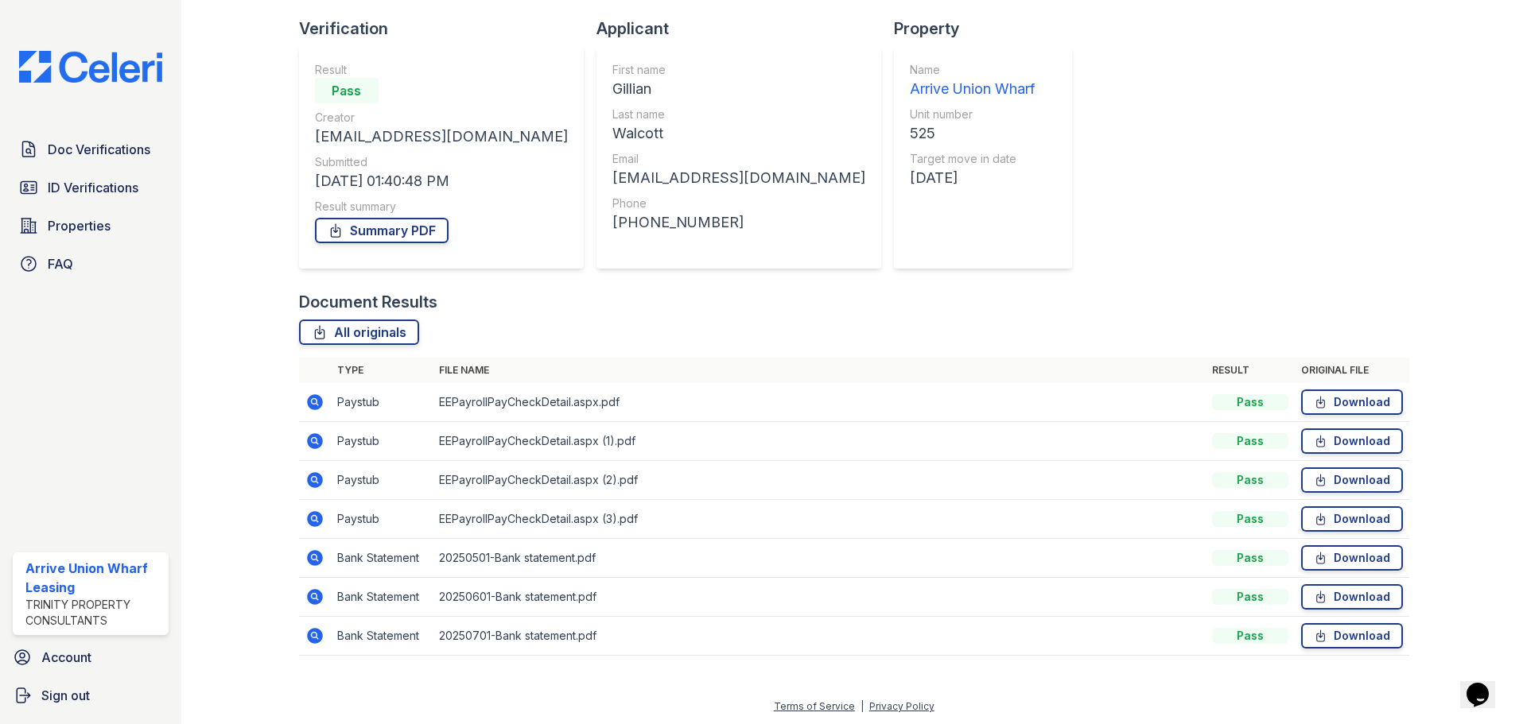
scroll to position [102, 0]
click at [312, 635] on icon at bounding box center [314, 634] width 19 height 19
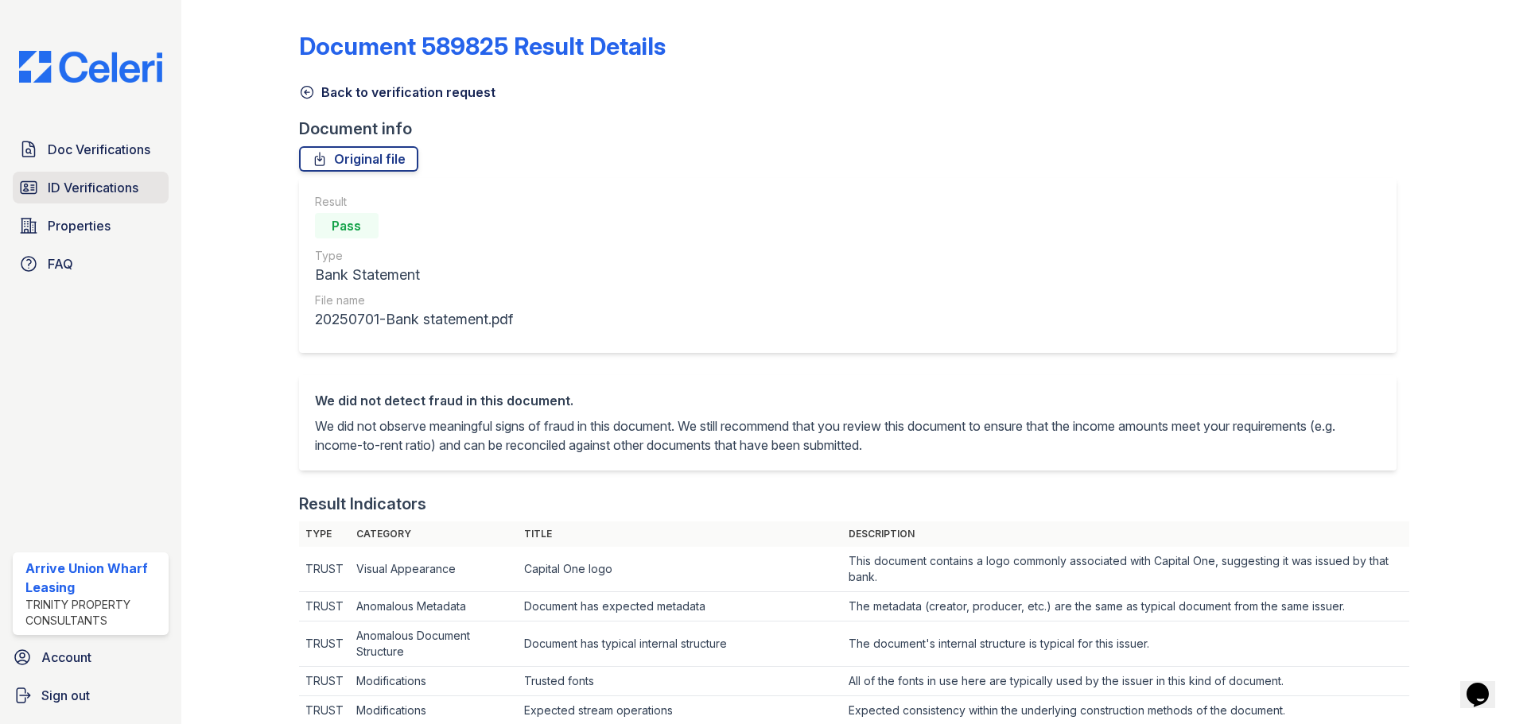
click at [80, 181] on span "ID Verifications" at bounding box center [93, 187] width 91 height 19
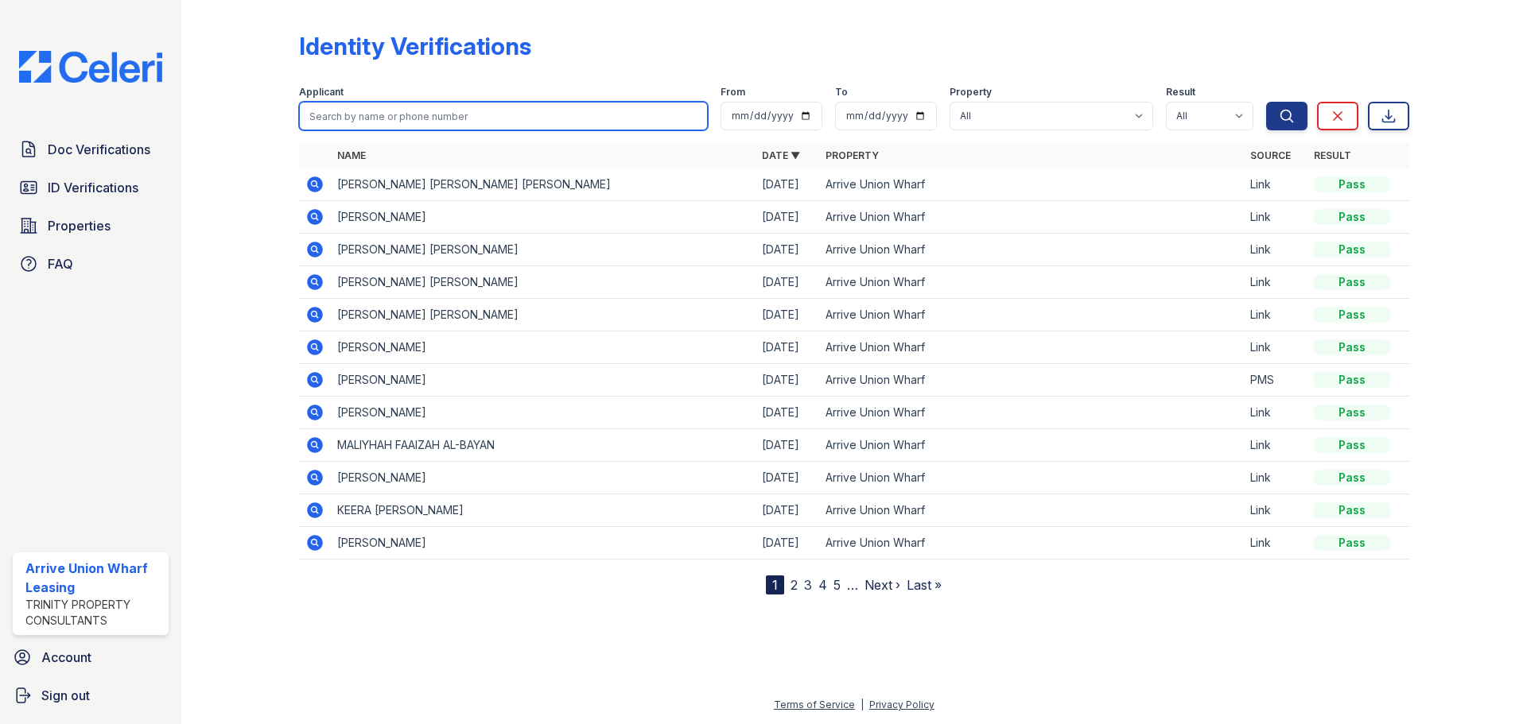
click at [402, 106] on input "search" at bounding box center [503, 116] width 409 height 29
click at [313, 188] on icon at bounding box center [315, 185] width 16 height 16
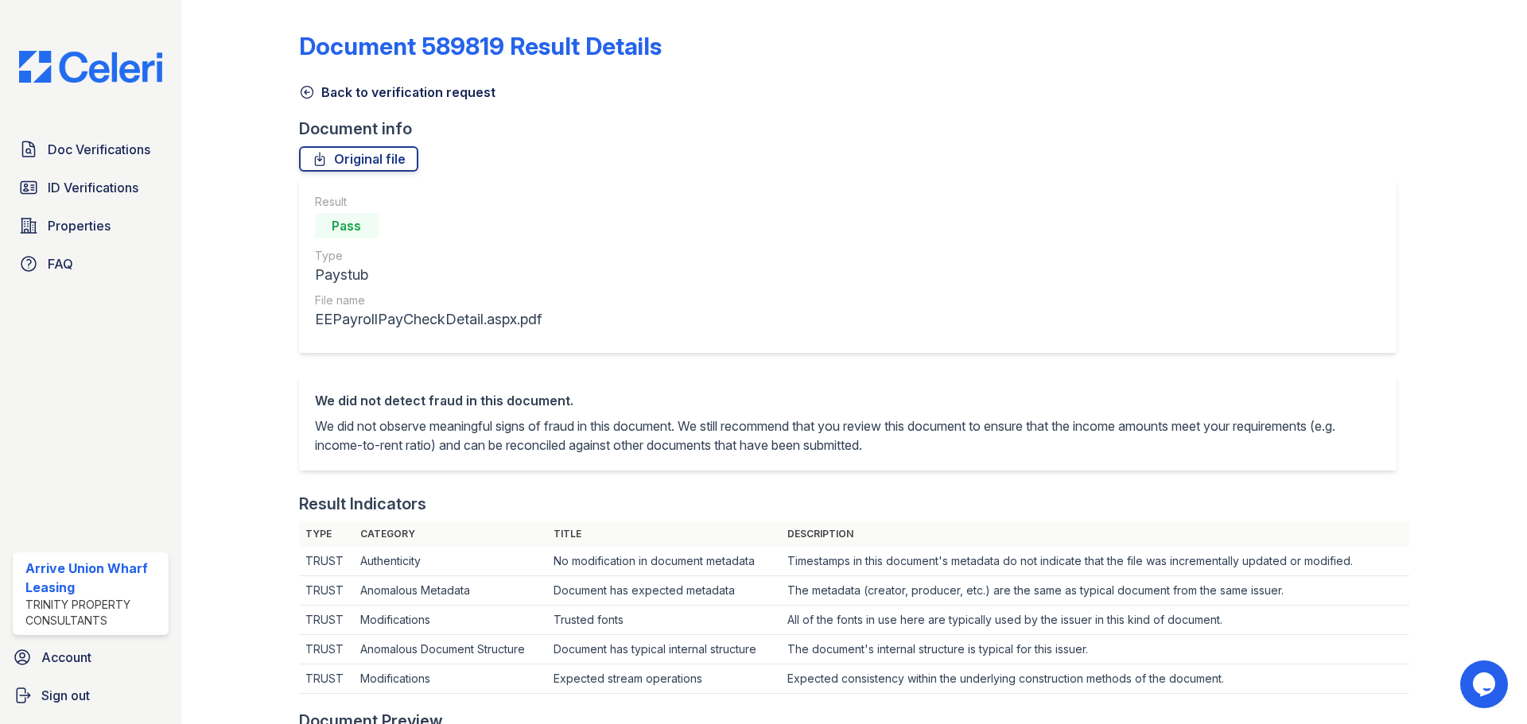
click at [306, 94] on icon at bounding box center [307, 92] width 16 height 16
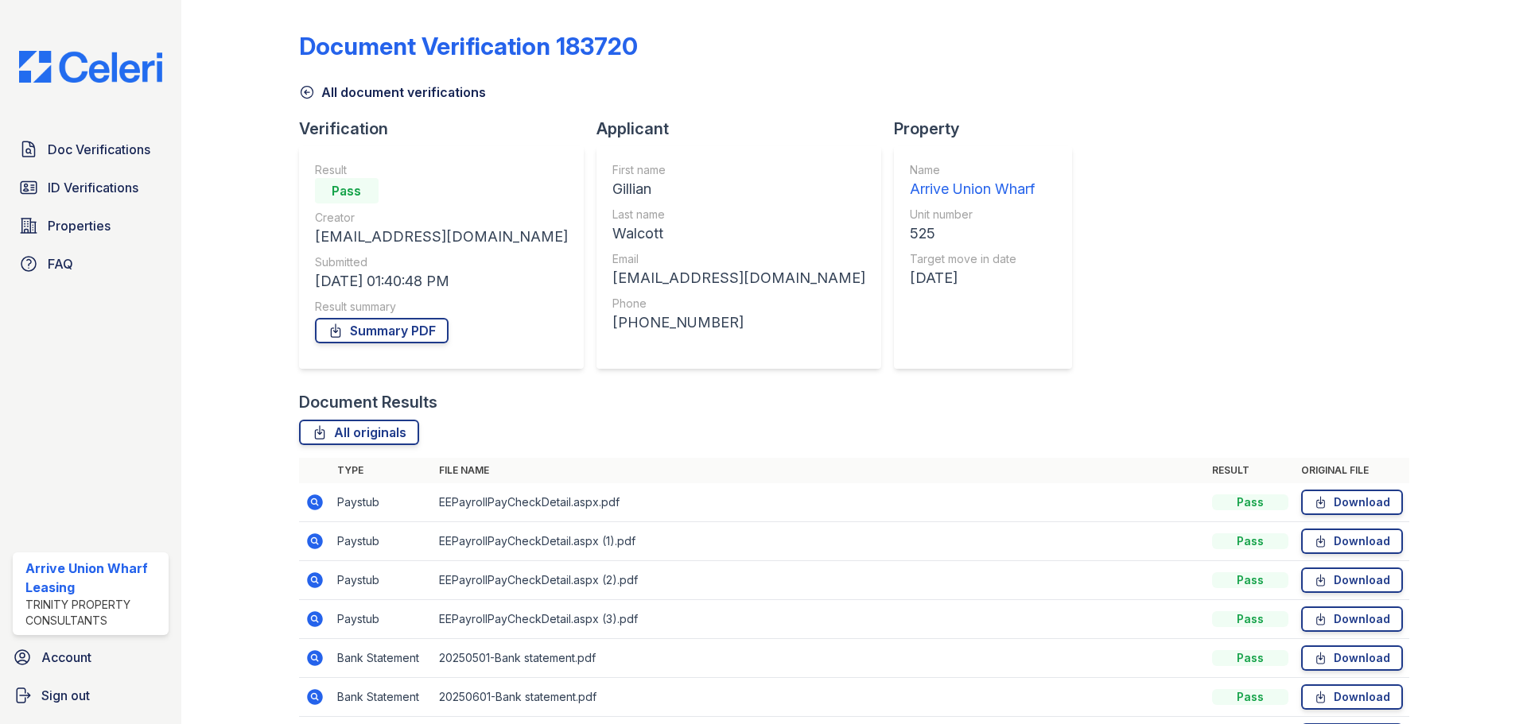
click at [317, 544] on icon at bounding box center [315, 542] width 16 height 16
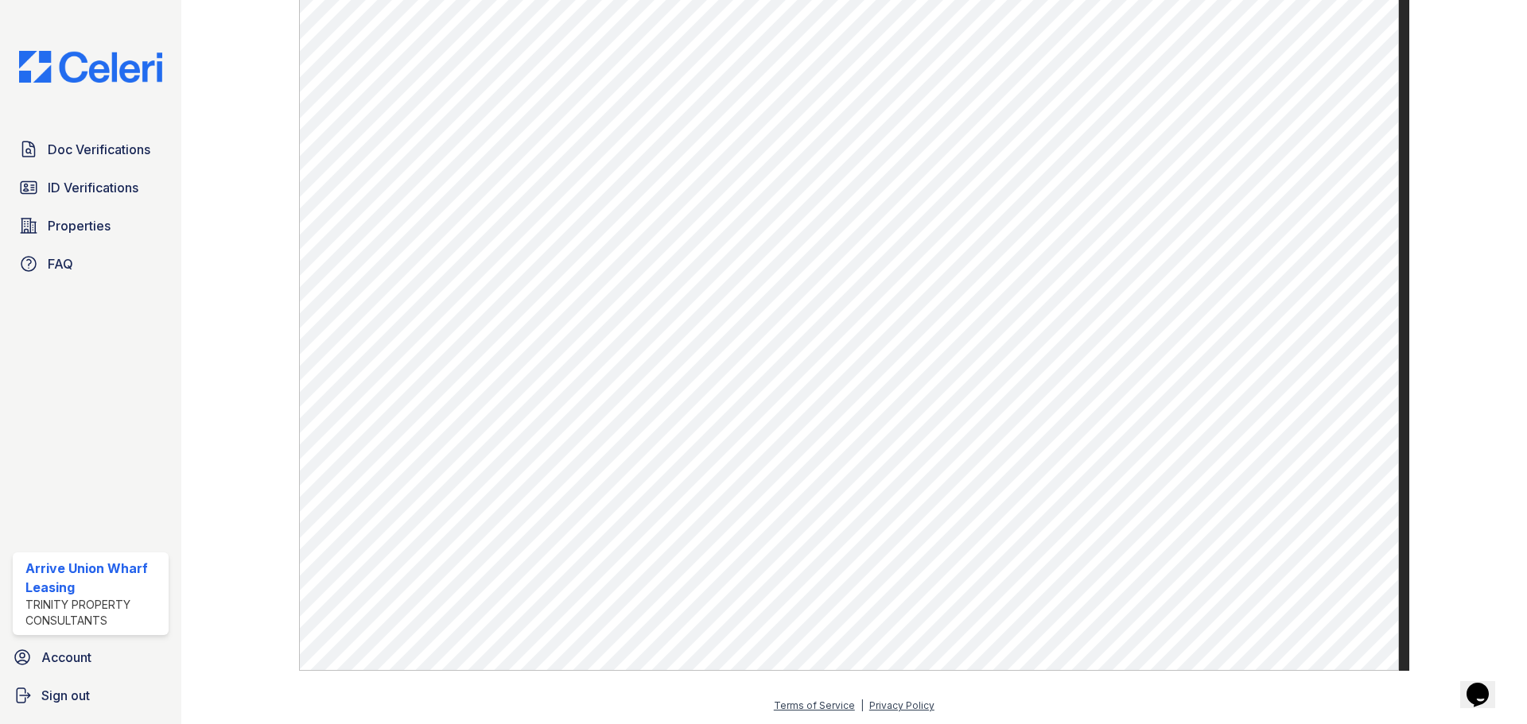
scroll to position [793, 0]
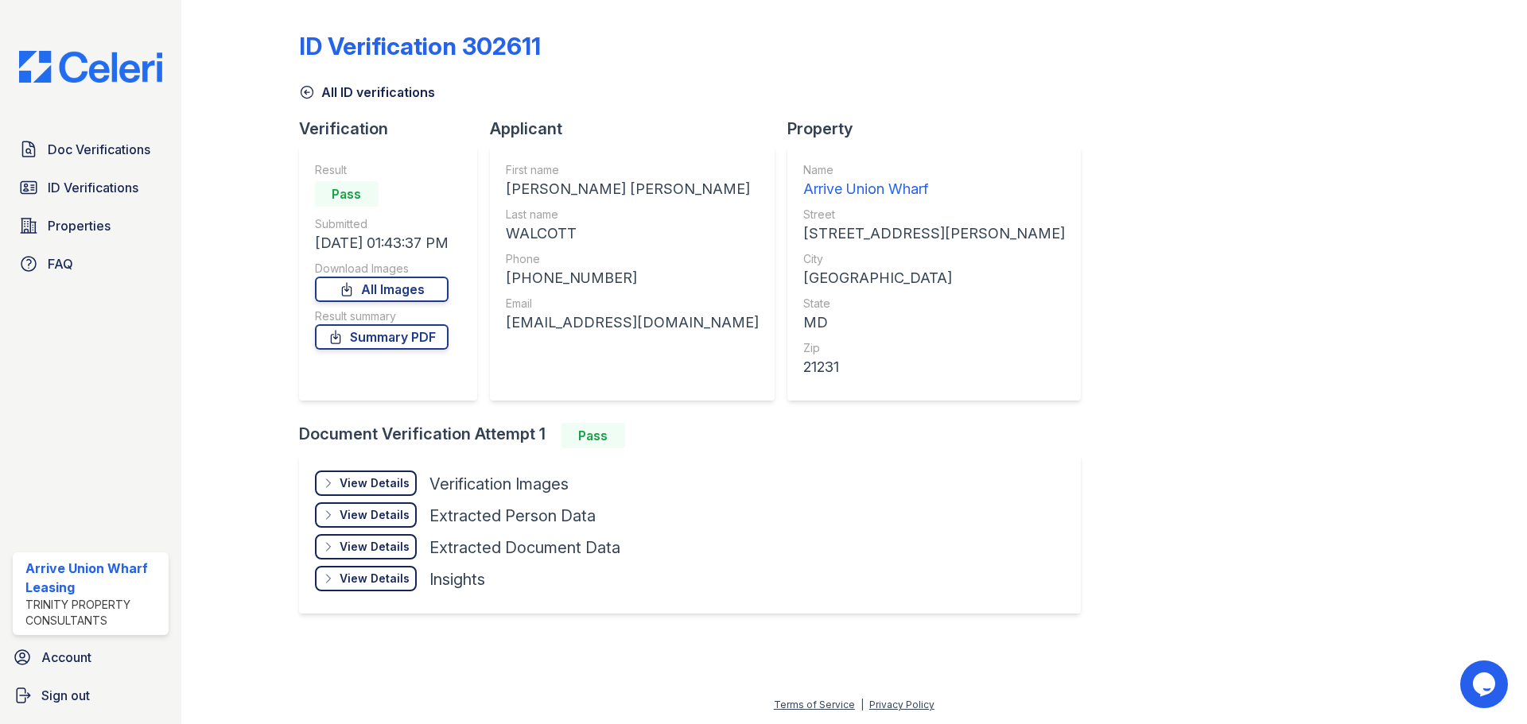
click at [402, 483] on div "View Details" at bounding box center [375, 484] width 70 height 16
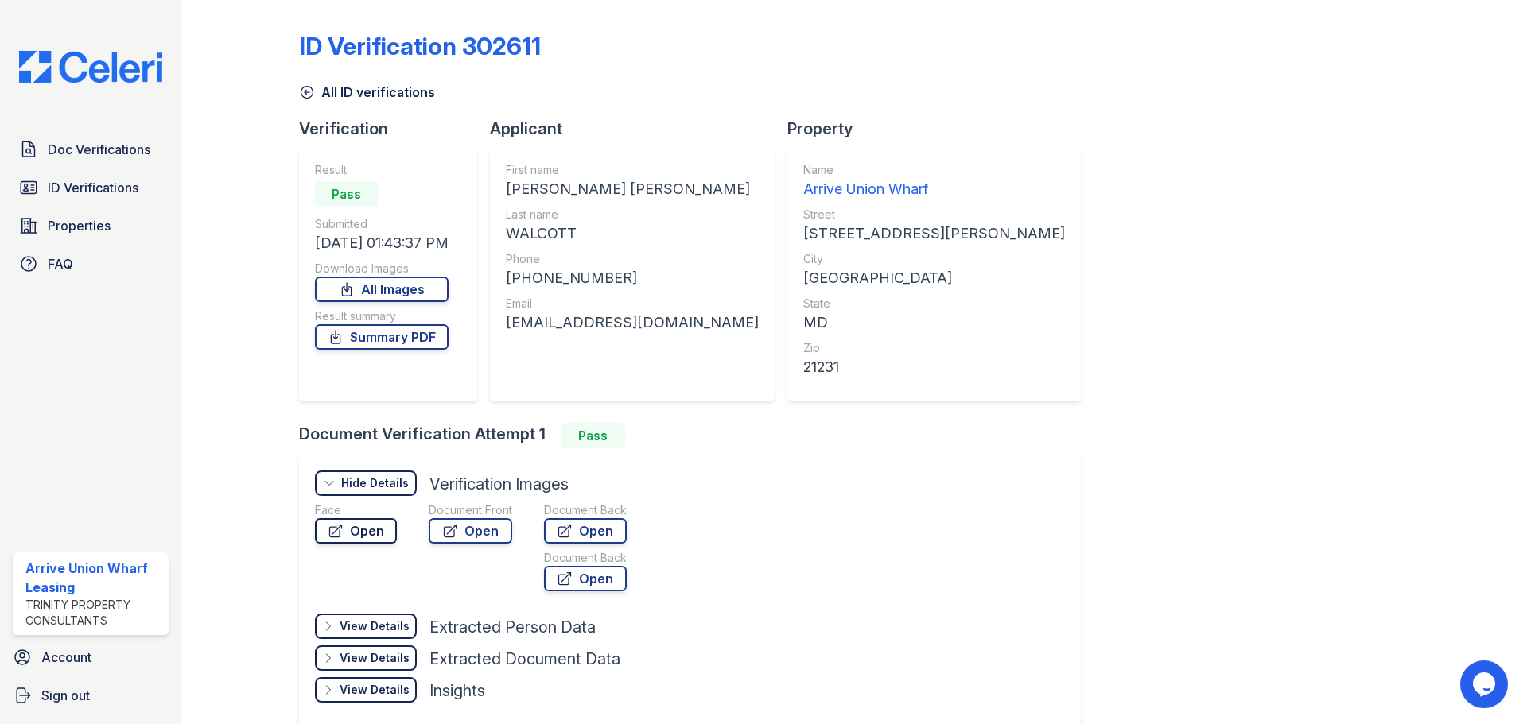
click at [370, 535] on link "Open" at bounding box center [356, 531] width 82 height 25
click at [299, 92] on icon at bounding box center [307, 92] width 16 height 16
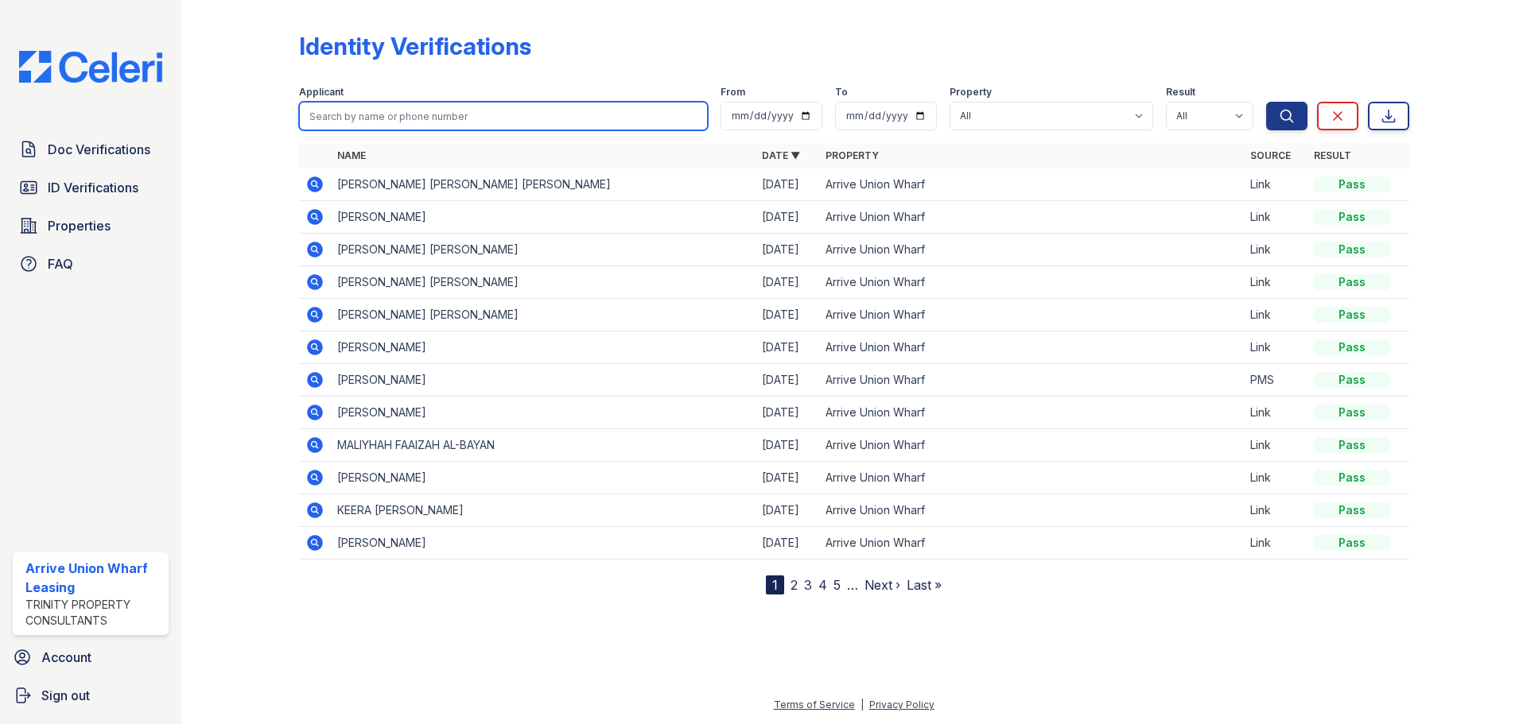
click at [359, 111] on input "search" at bounding box center [503, 116] width 409 height 29
type input "kanya"
click at [1266, 102] on button "Search" at bounding box center [1286, 116] width 41 height 29
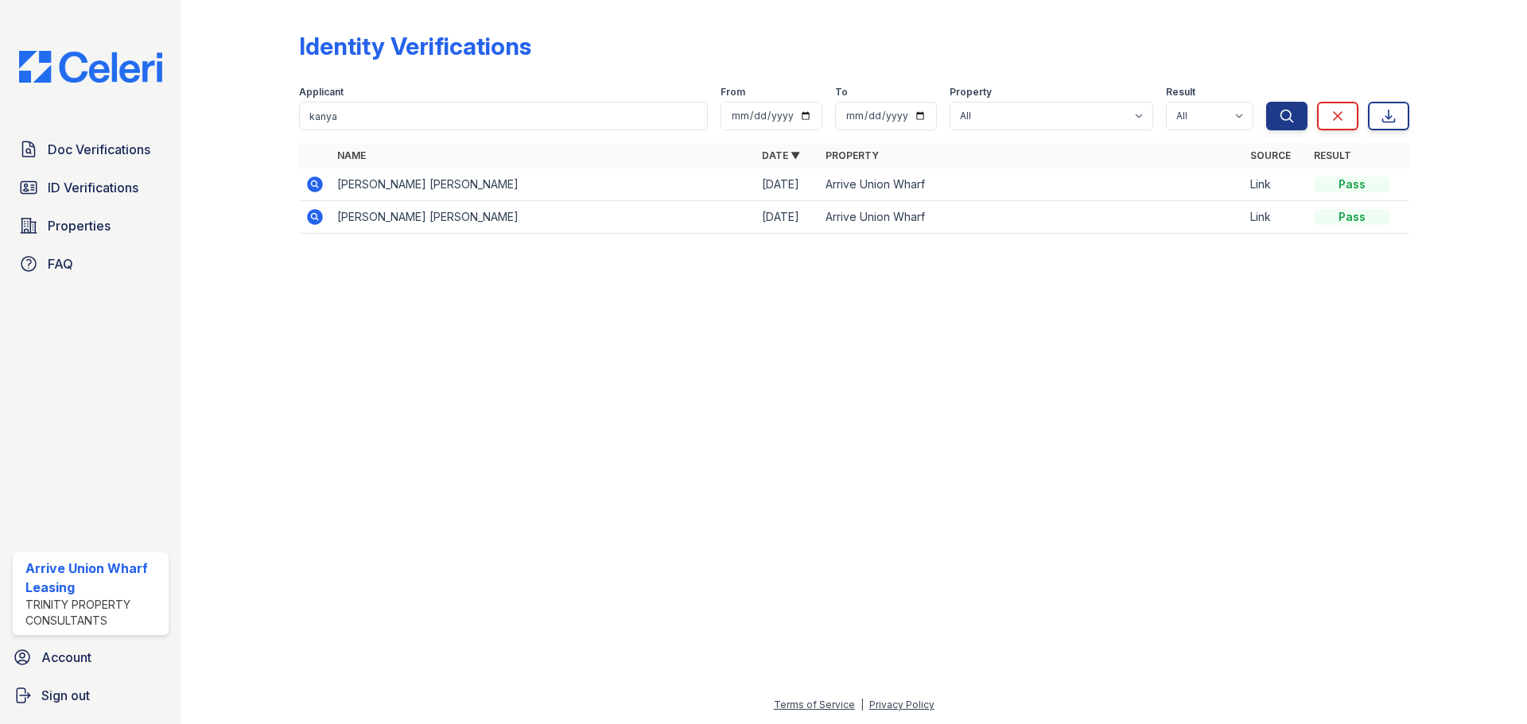
click at [313, 186] on icon at bounding box center [314, 184] width 19 height 19
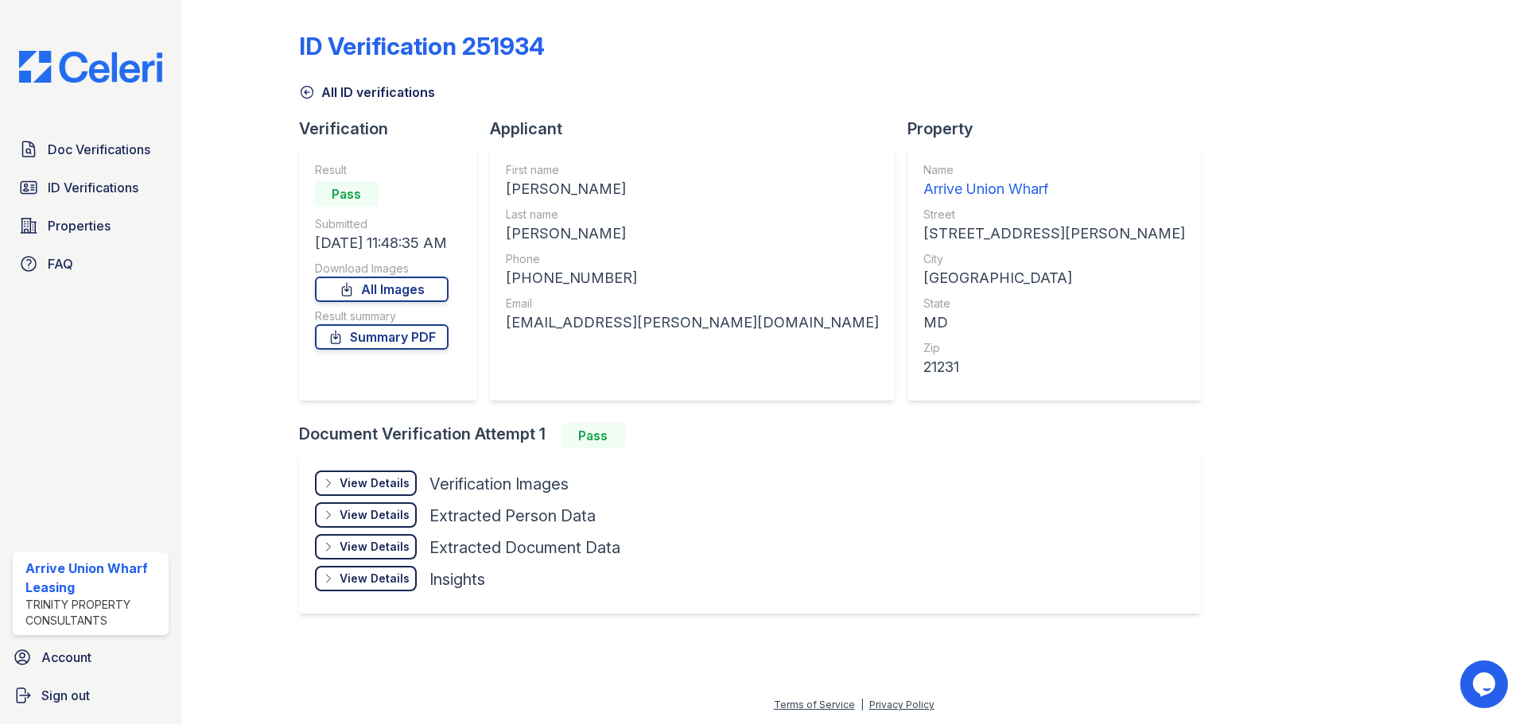
click at [390, 477] on div "View Details" at bounding box center [375, 484] width 70 height 16
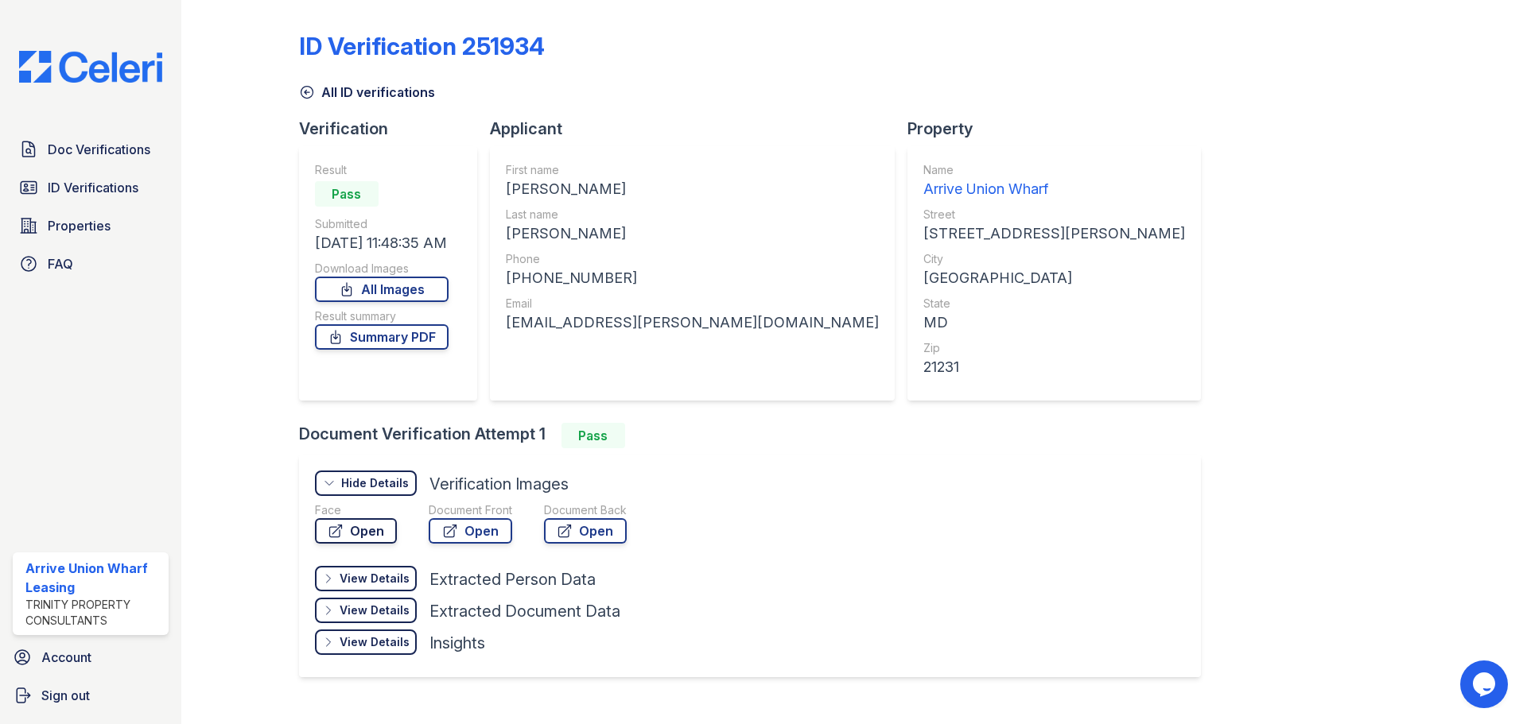
click at [367, 533] on link "Open" at bounding box center [356, 531] width 82 height 25
click at [478, 527] on link "Open" at bounding box center [471, 531] width 84 height 25
click at [81, 179] on span "ID Verifications" at bounding box center [93, 187] width 91 height 19
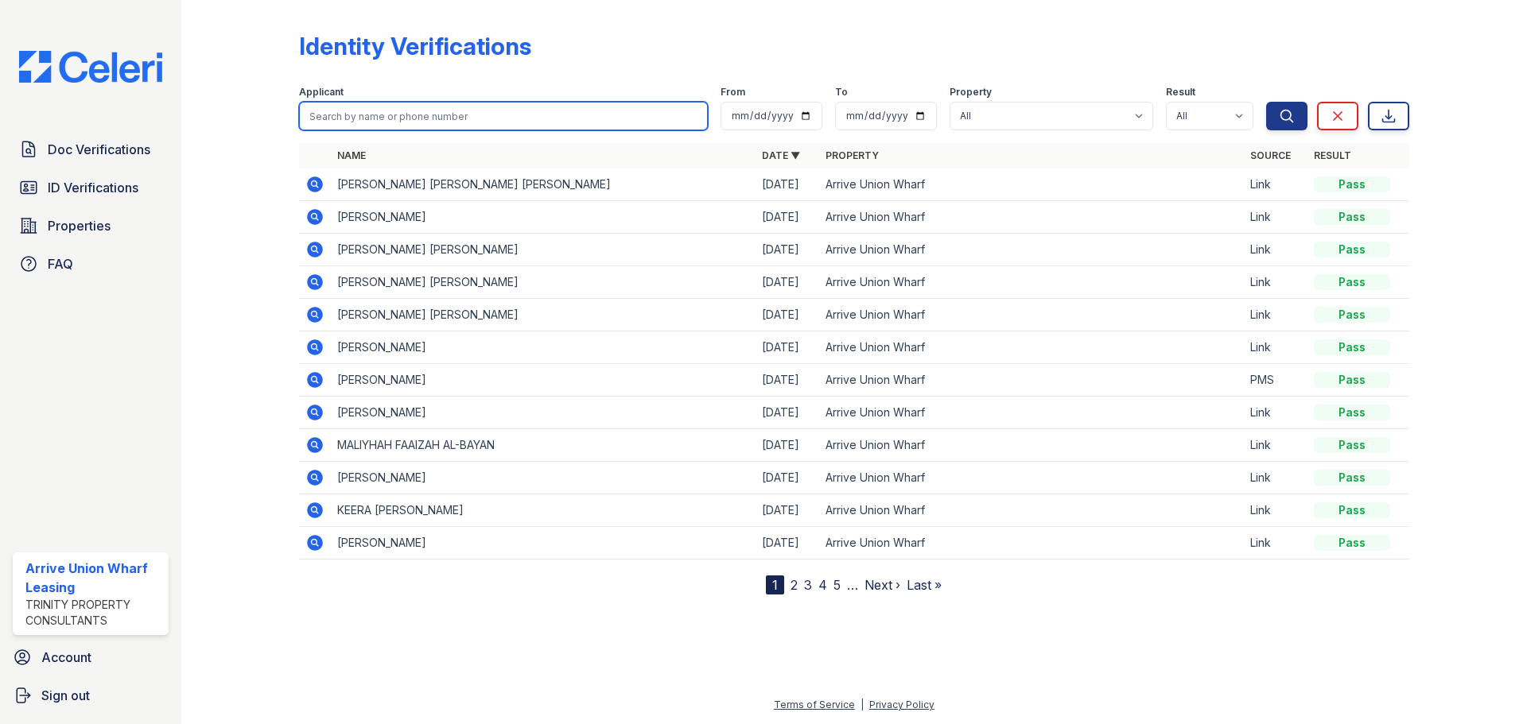
click at [371, 118] on input "search" at bounding box center [503, 116] width 409 height 29
click at [323, 187] on icon at bounding box center [314, 184] width 19 height 19
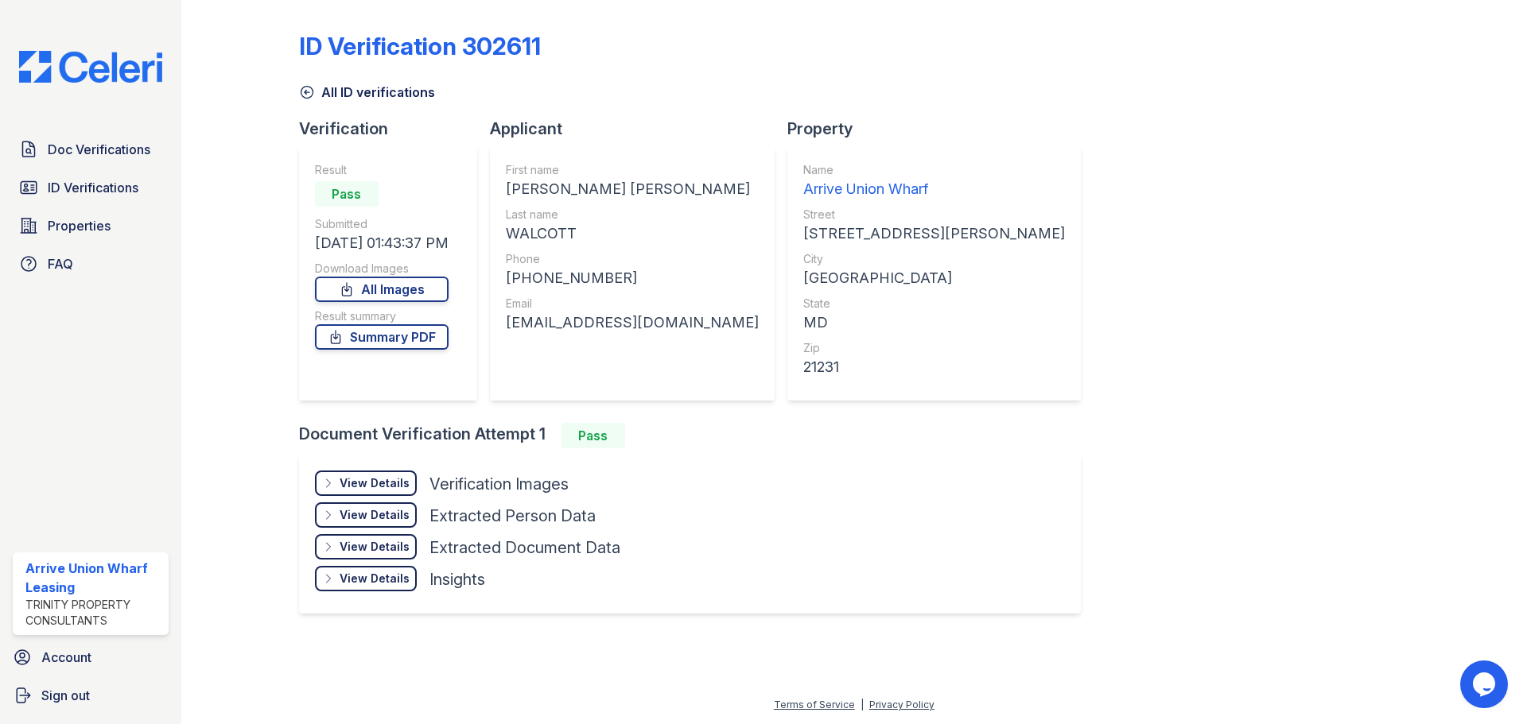
click at [410, 482] on div "View Details Details" at bounding box center [366, 483] width 102 height 25
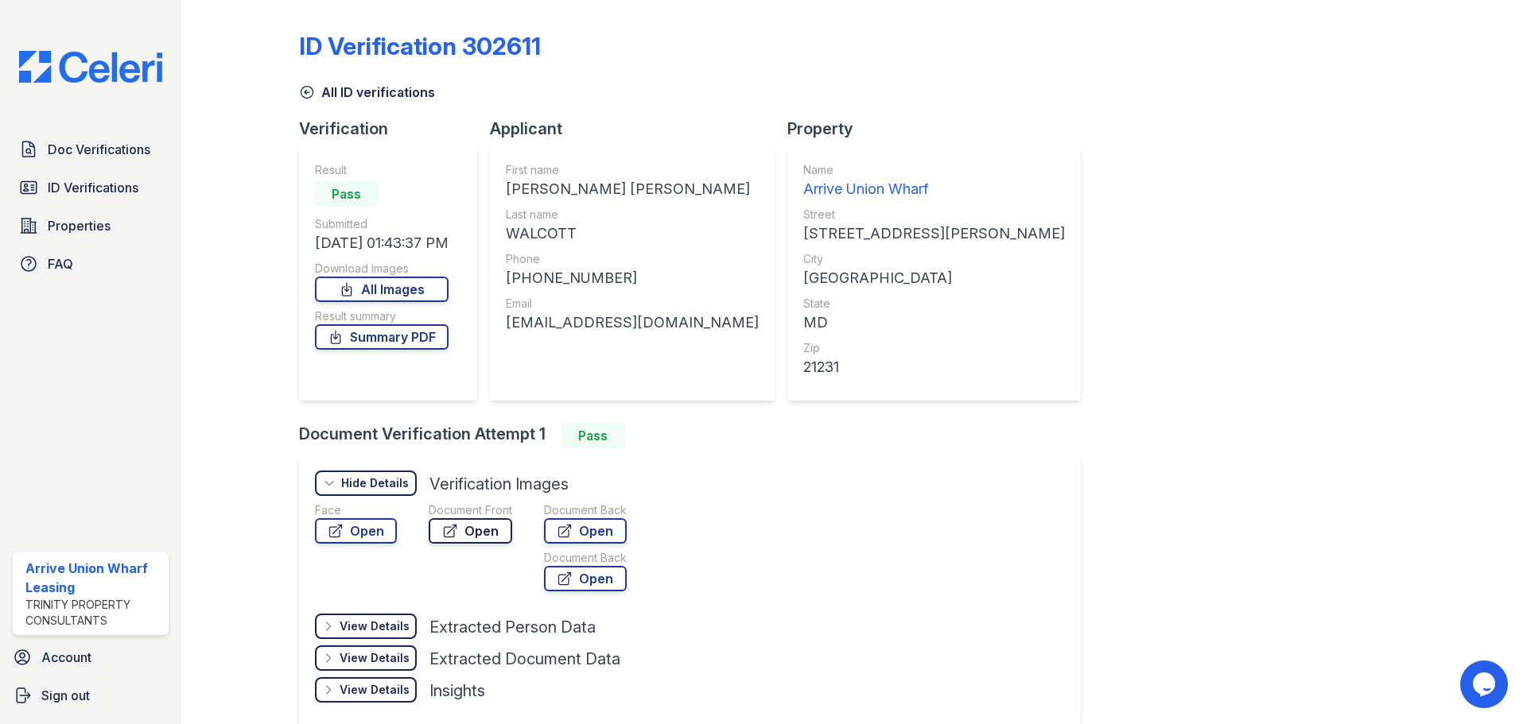
click at [467, 528] on link "Open" at bounding box center [471, 531] width 84 height 25
